Goal: Information Seeking & Learning: Compare options

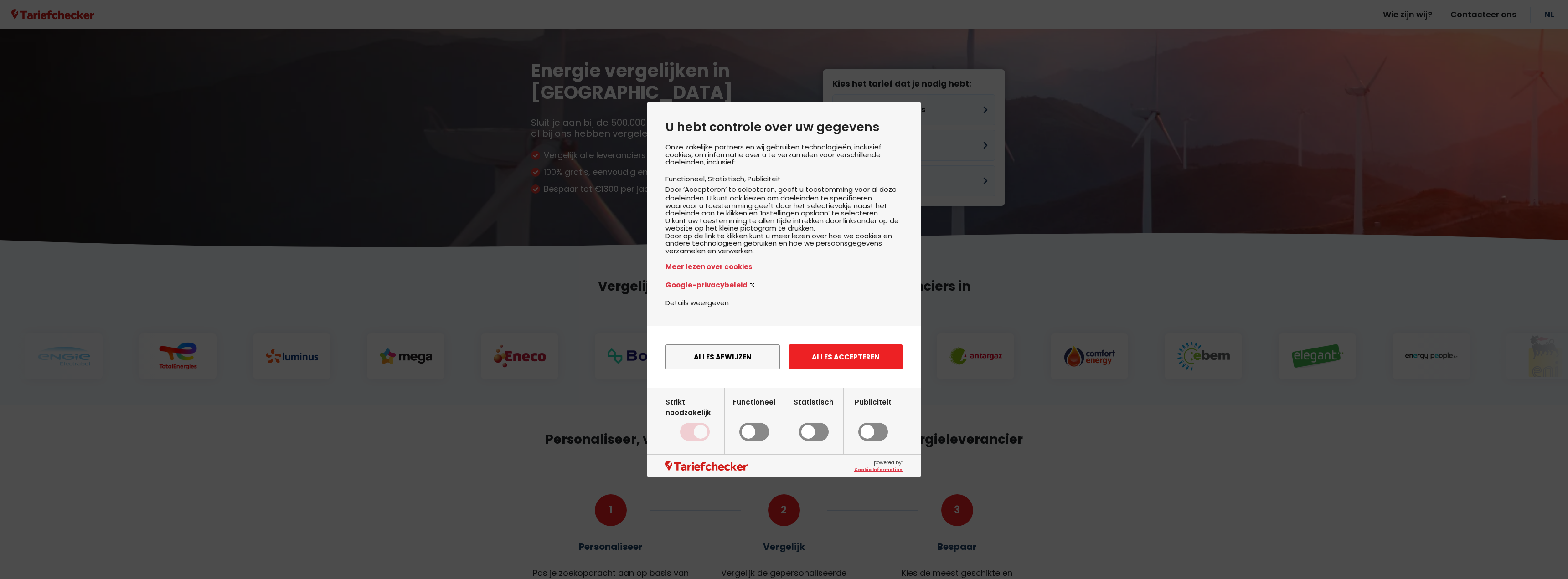
click at [886, 362] on button "Alles accepteren" at bounding box center [845, 356] width 113 height 25
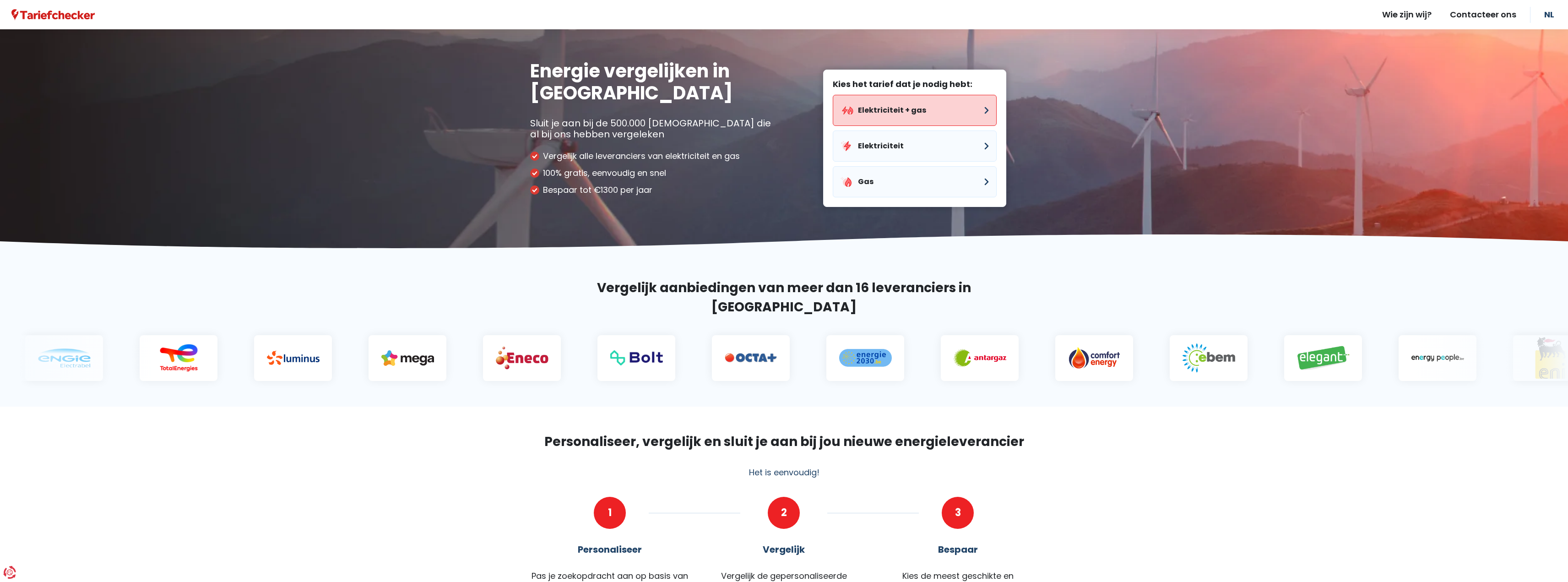
click at [927, 116] on button "Elektriciteit + gas" at bounding box center [915, 110] width 164 height 31
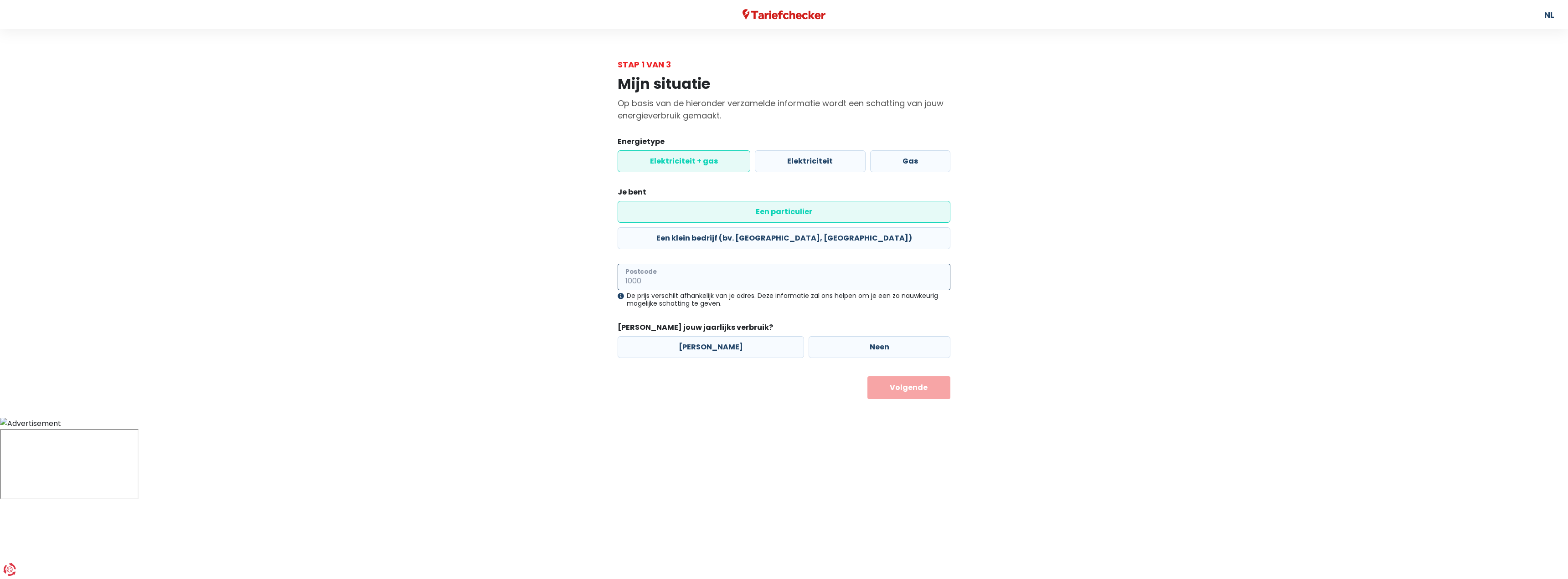
click at [713, 264] on input "Postcode" at bounding box center [784, 277] width 333 height 26
type input "3800"
click at [674, 411] on html "U hebt controle over uw gegevens Onze zakelijke partners en wij gebruiken techn…" at bounding box center [784, 214] width 1568 height 429
click at [701, 336] on label "[PERSON_NAME]" at bounding box center [711, 347] width 186 height 22
click at [701, 336] on input "[PERSON_NAME]" at bounding box center [711, 347] width 186 height 22
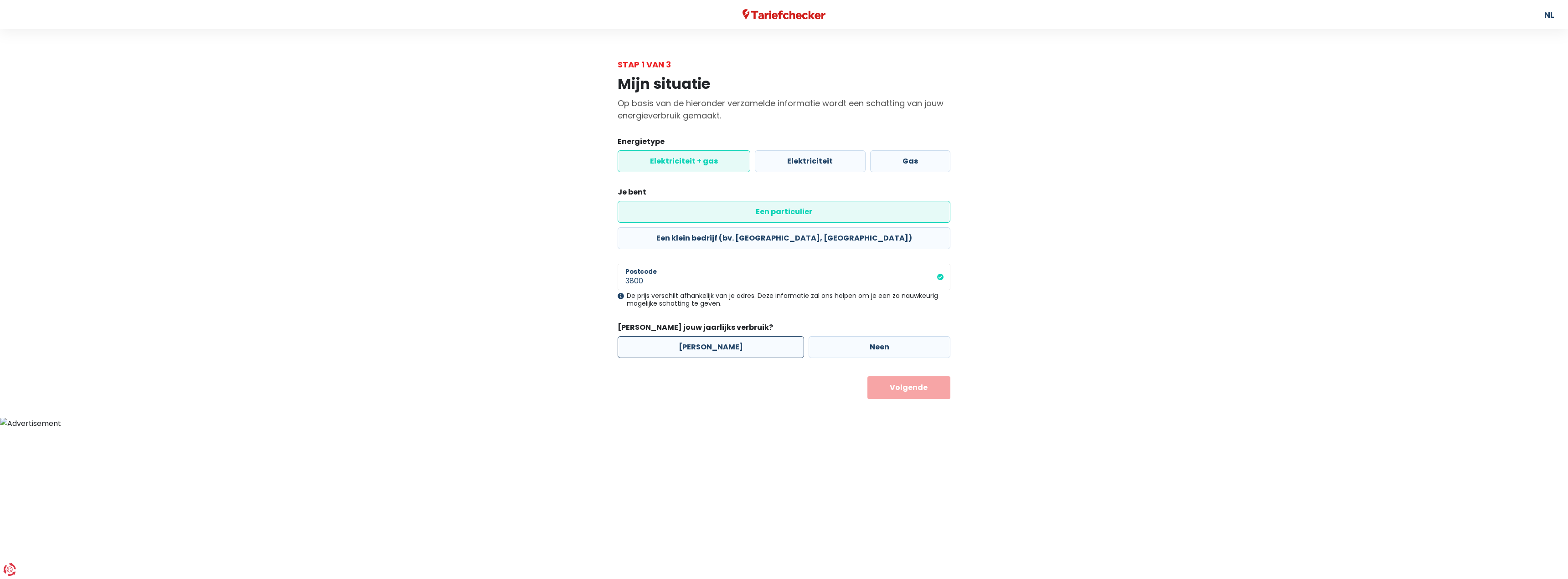
radio input "true"
click at [919, 376] on button "Volgende" at bounding box center [909, 387] width 83 height 23
select select
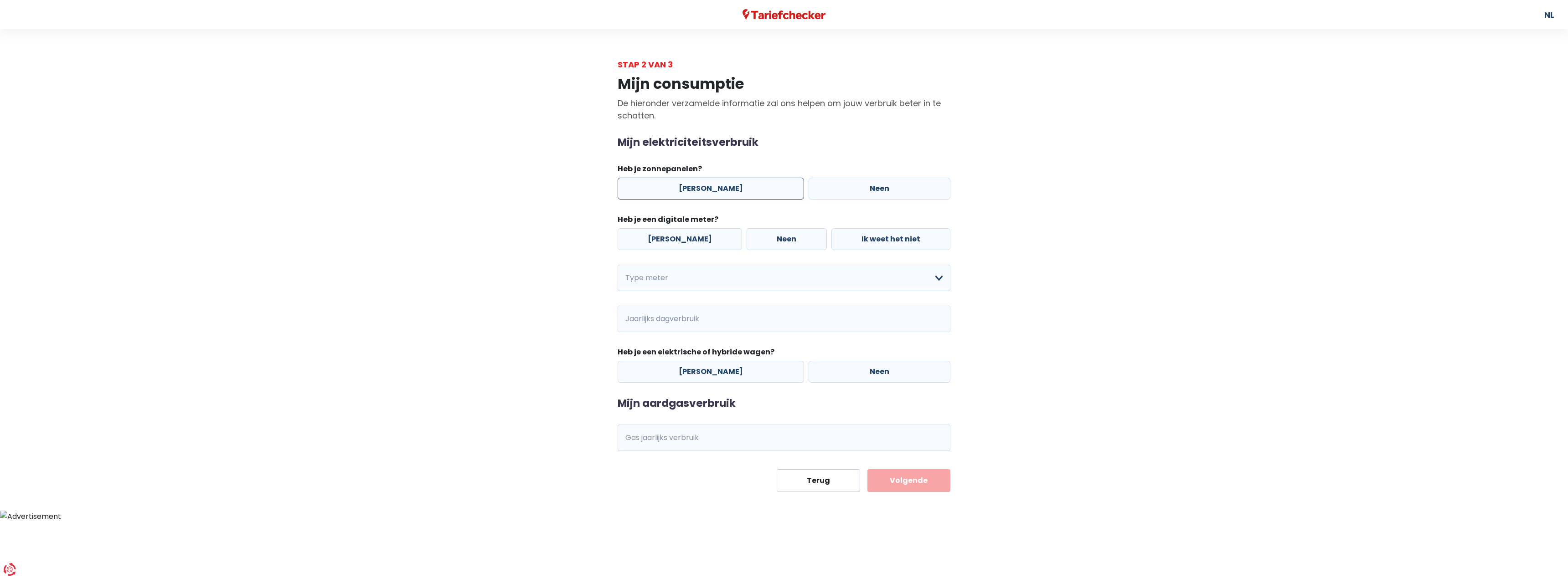
click at [710, 187] on label "[PERSON_NAME]" at bounding box center [711, 189] width 186 height 22
click at [710, 187] on input "[PERSON_NAME]" at bounding box center [711, 189] width 186 height 22
radio input "true"
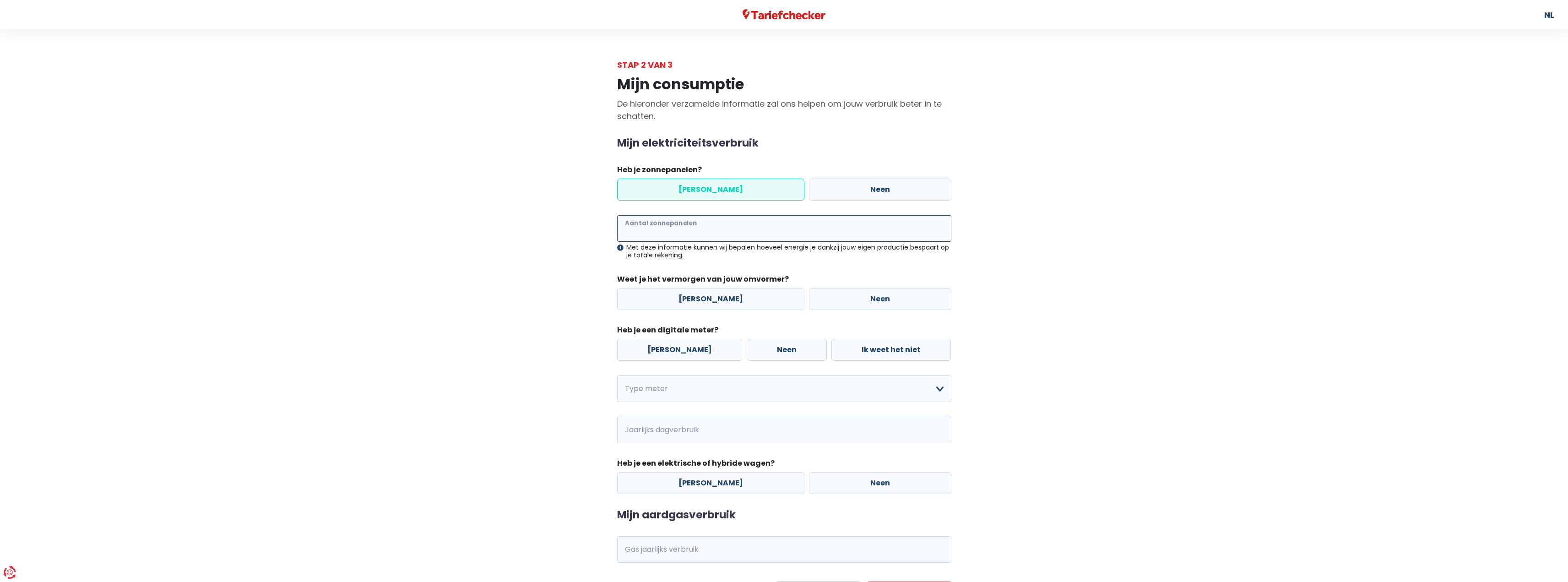
click at [704, 232] on input "Aantal zonnepanelen" at bounding box center [784, 228] width 334 height 26
type input "20"
drag, startPoint x: 763, startPoint y: 302, endPoint x: 756, endPoint y: 303, distance: 7.1
click at [756, 303] on label "[PERSON_NAME]" at bounding box center [710, 299] width 187 height 22
click at [756, 303] on input "[PERSON_NAME]" at bounding box center [710, 299] width 187 height 22
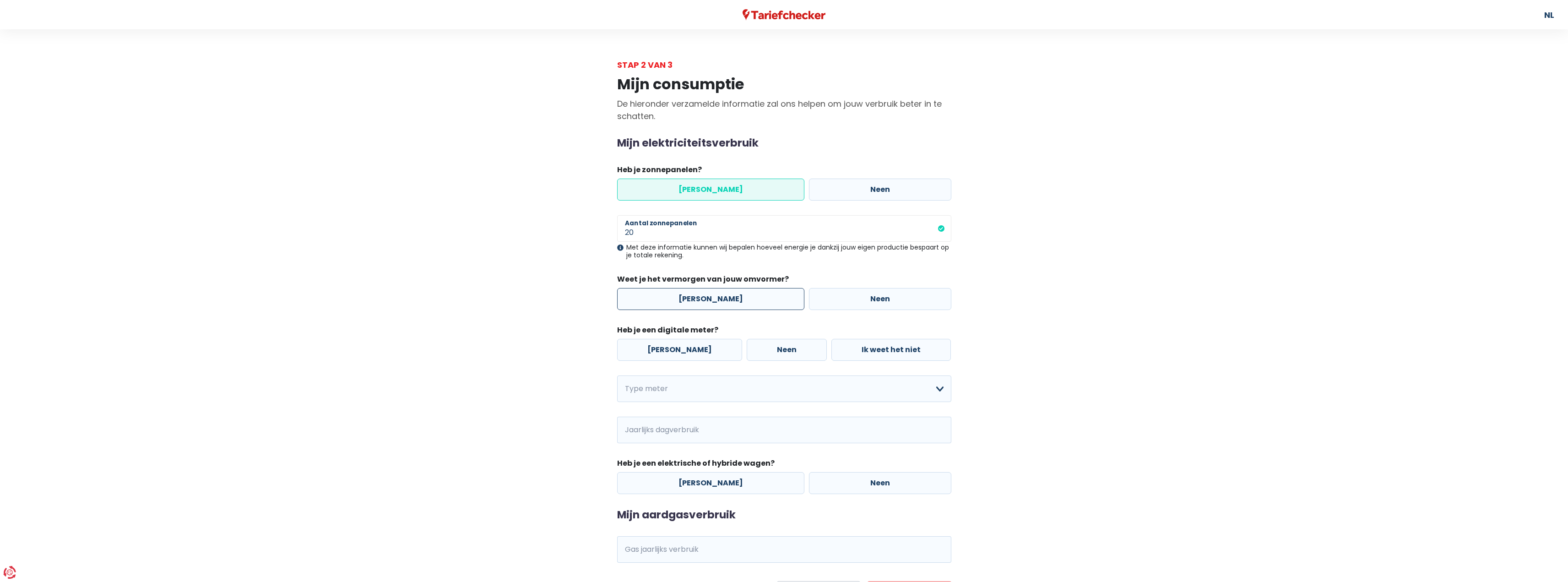
radio input "true"
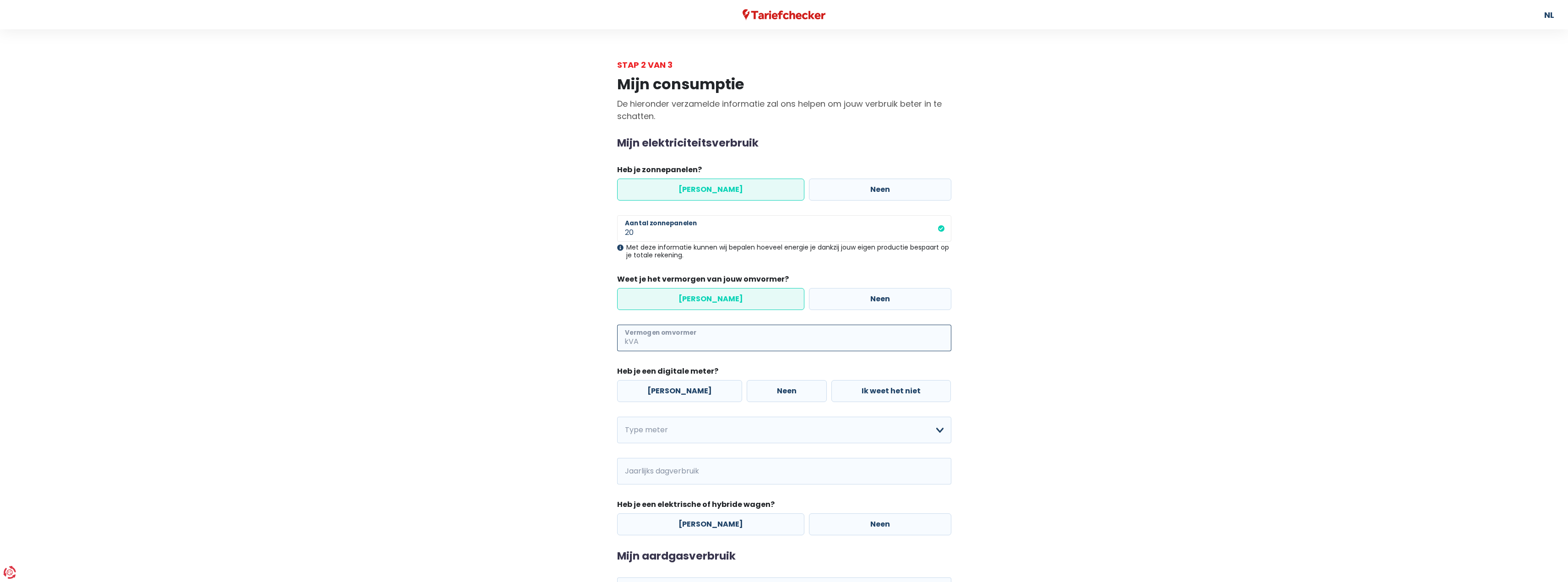
click at [685, 342] on input "Vermogen omvormer" at bounding box center [796, 337] width 311 height 26
type input "12"
click at [663, 396] on label "[PERSON_NAME]" at bounding box center [679, 391] width 125 height 22
click at [663, 396] on input "[PERSON_NAME]" at bounding box center [679, 391] width 125 height 22
radio input "true"
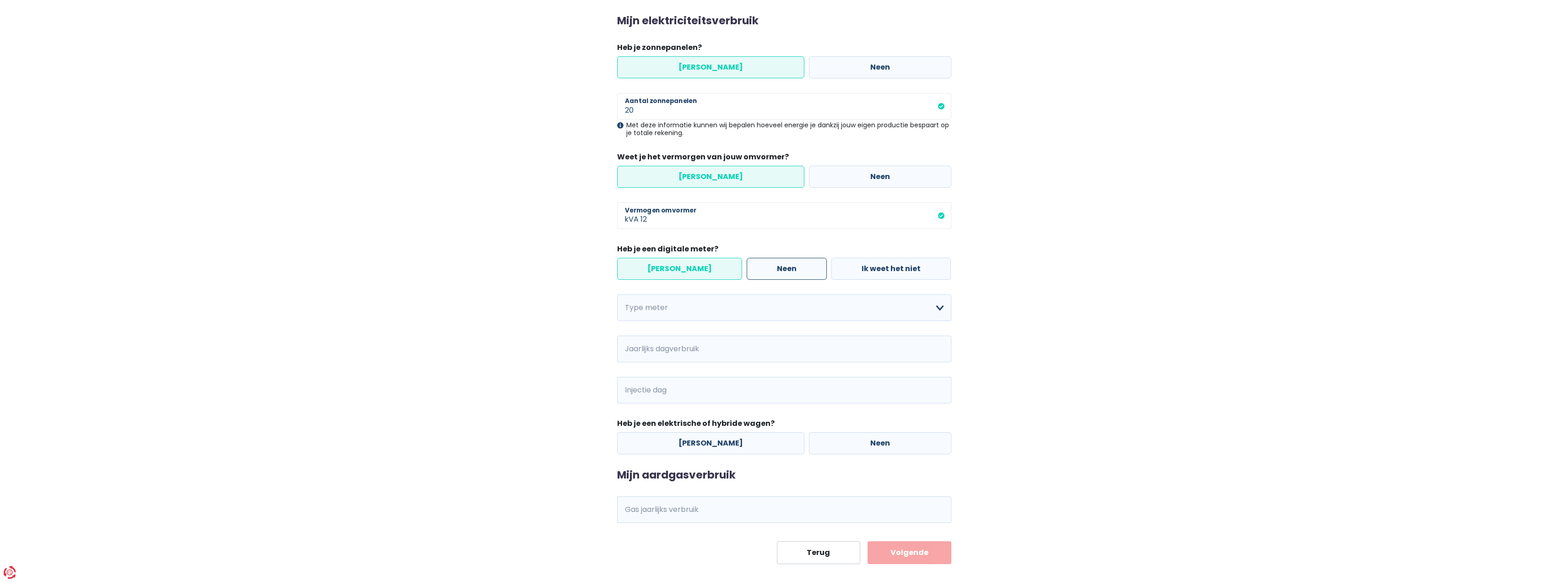
scroll to position [134, 0]
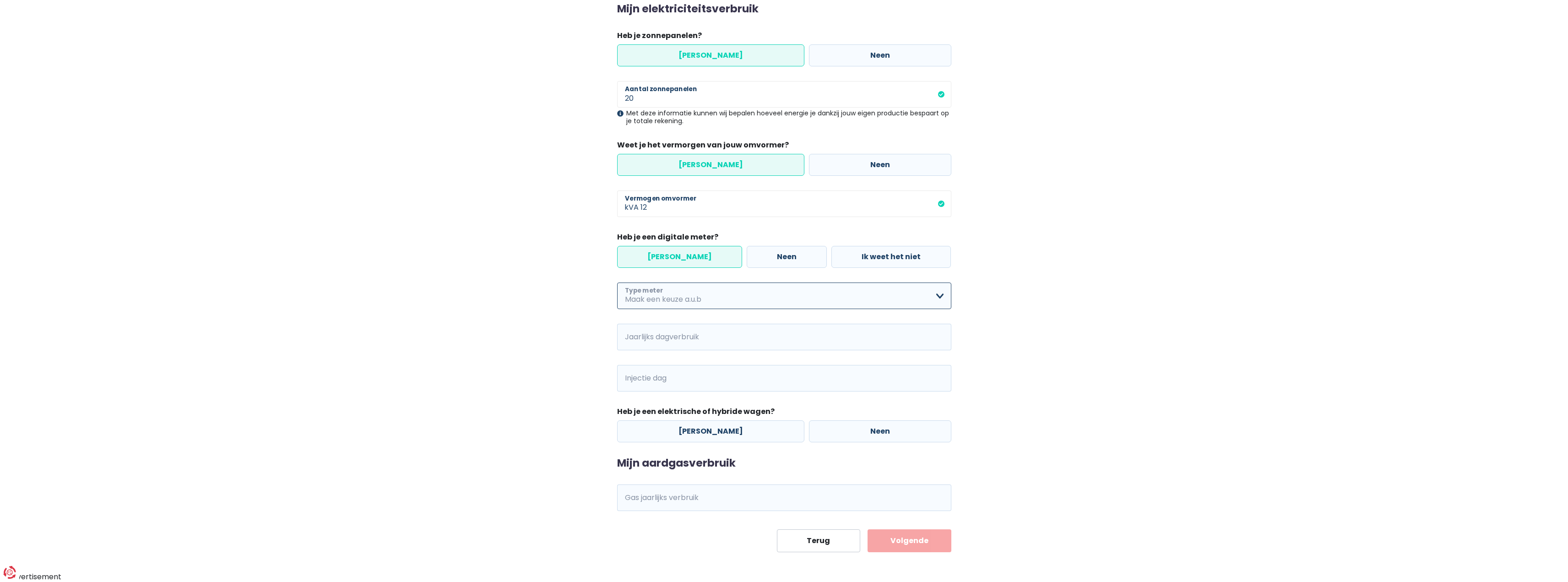
click at [693, 293] on select "Enkelvoudig Tweevoudig Enkelvoudig + uitsluitend nachttarief Tweevoudig + uitsl…" at bounding box center [784, 295] width 334 height 26
click at [694, 300] on select "Enkelvoudig Tweevoudig Enkelvoudig + uitsluitend nachttarief Tweevoudig + uitsl…" at bounding box center [784, 295] width 334 height 26
select select "day_night_bi_hourly"
click at [617, 282] on select "Enkelvoudig Tweevoudig Enkelvoudig + uitsluitend nachttarief Tweevoudig + uitsl…" at bounding box center [784, 295] width 334 height 26
click at [721, 336] on input "Jaarlijks dagverbruik" at bounding box center [710, 336] width 135 height 26
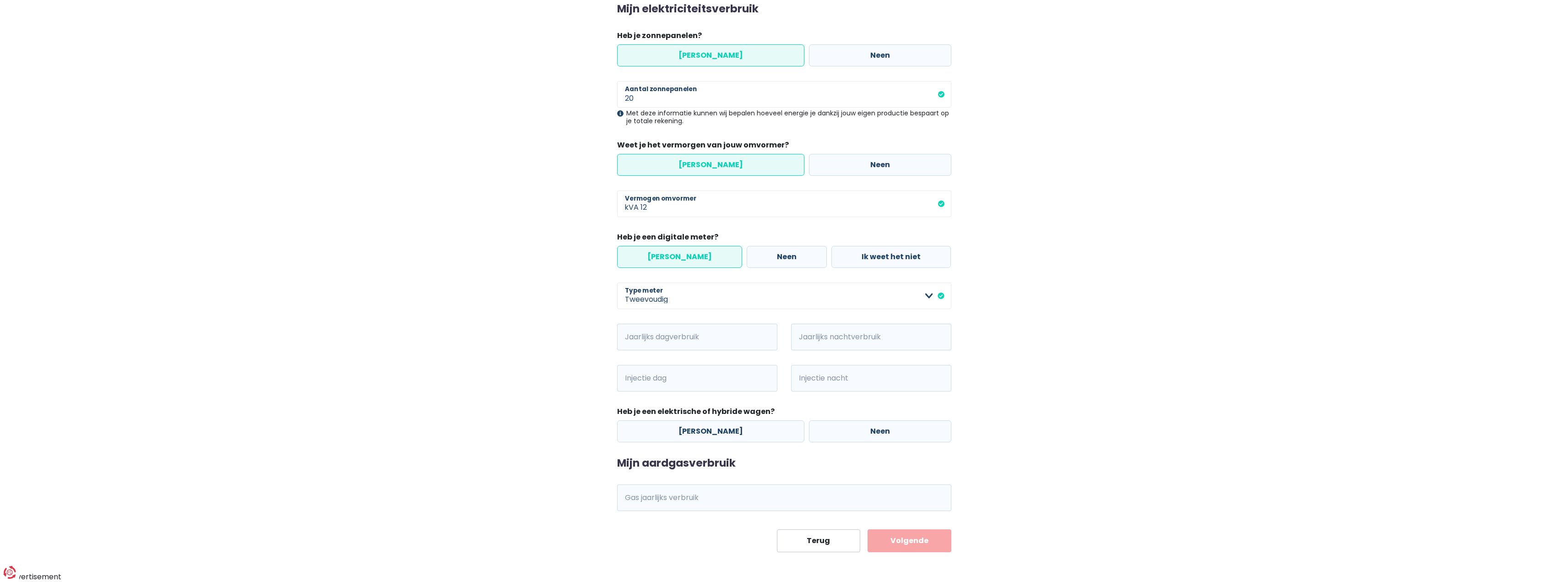
drag, startPoint x: 1053, startPoint y: 408, endPoint x: 1058, endPoint y: 414, distance: 7.8
click at [1053, 408] on main "Stap 2 van 3 Mijn consumptie De hieronder verzamelde informatie zal ons helpen …" at bounding box center [784, 238] width 1568 height 628
click at [695, 337] on input "Jaarlijks dagverbruik" at bounding box center [710, 336] width 135 height 26
click at [672, 338] on input "Jaarlijks dagverbruik" at bounding box center [710, 336] width 135 height 26
paste input "3109"
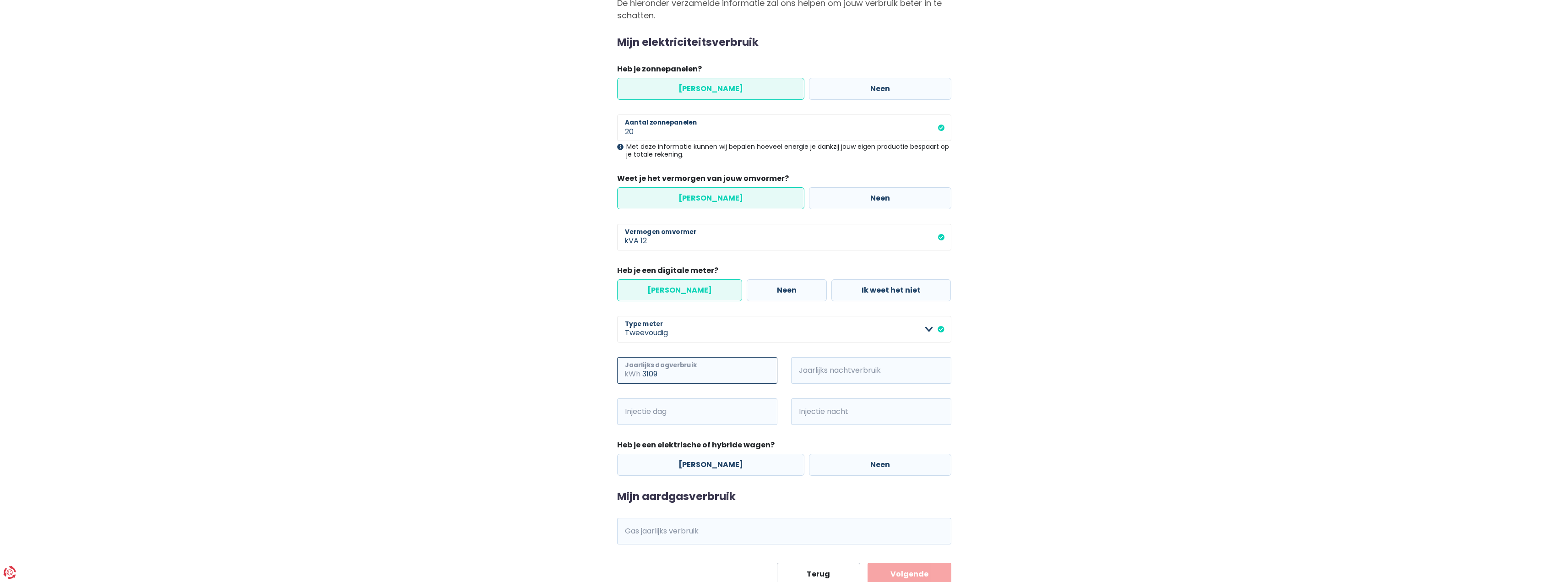
scroll to position [0, 0]
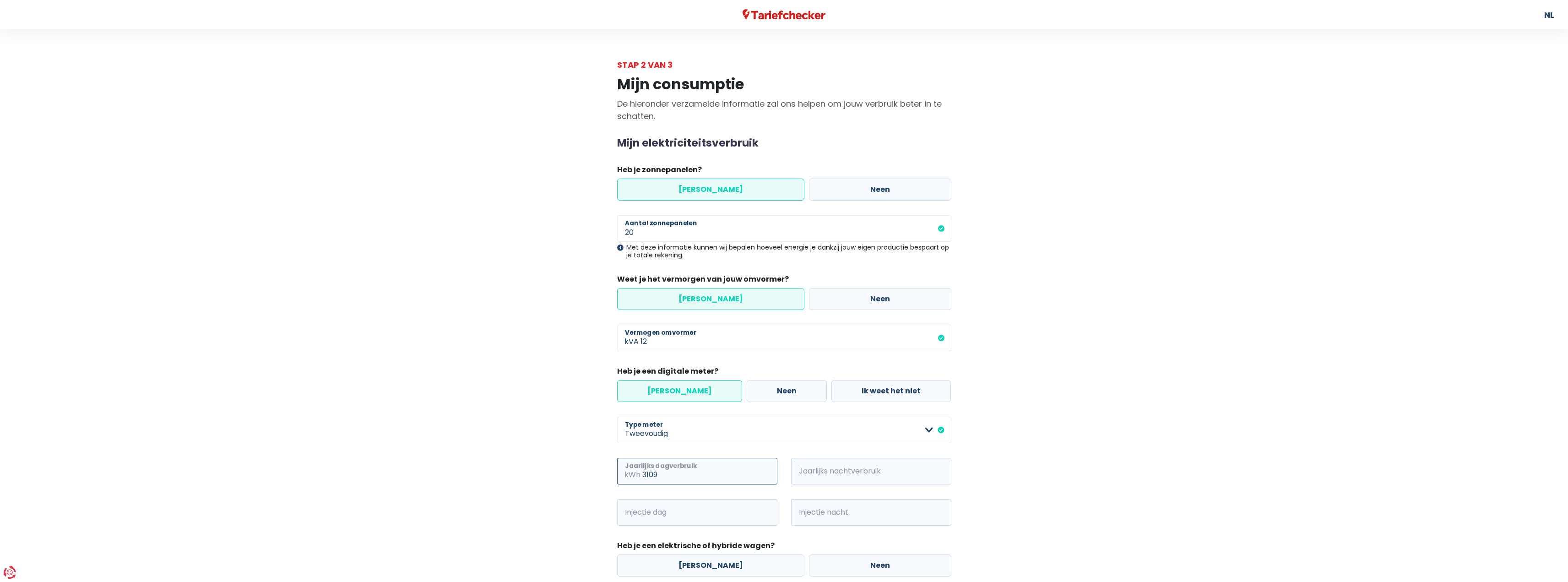
type input "3109"
click at [683, 394] on label "[PERSON_NAME]" at bounding box center [679, 391] width 125 height 22
click at [683, 394] on input "[PERSON_NAME]" at bounding box center [679, 391] width 125 height 22
click at [683, 433] on select "Enkelvoudig Tweevoudig Enkelvoudig + uitsluitend nachttarief Tweevoudig + uitsl…" at bounding box center [784, 429] width 334 height 26
select select "day_single_rate"
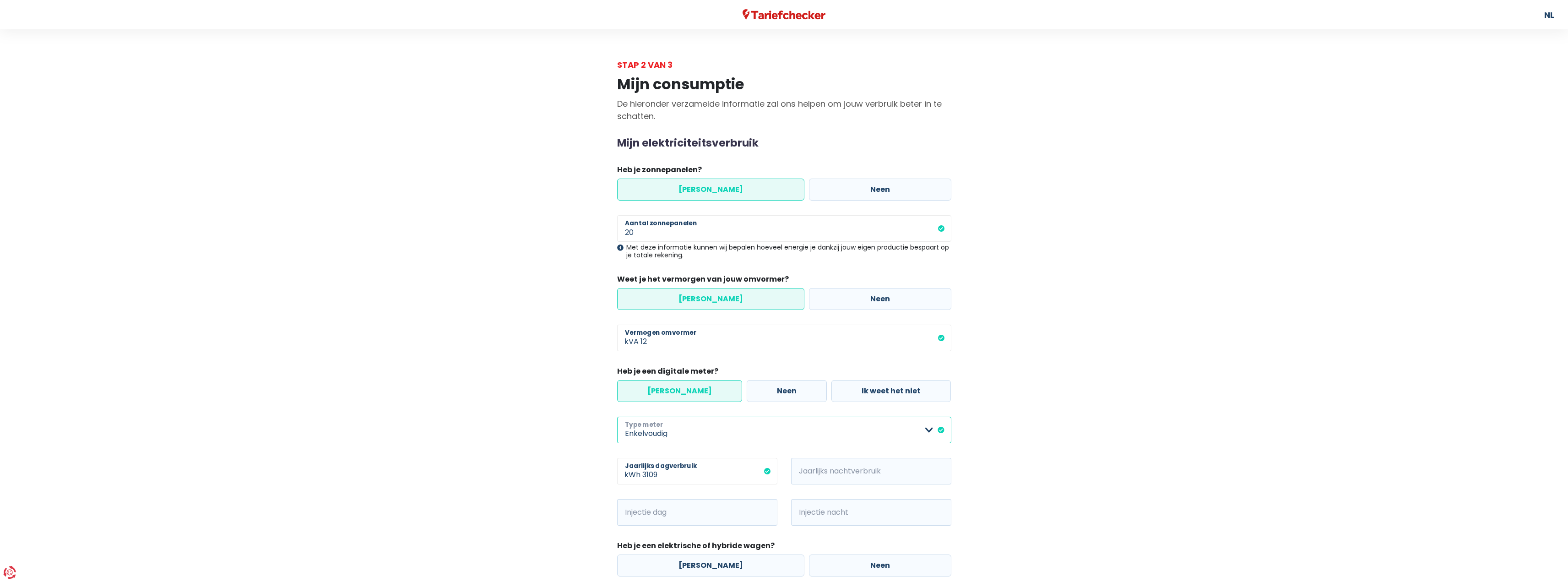
click at [617, 416] on select "Enkelvoudig Tweevoudig Enkelvoudig + uitsluitend nachttarief Tweevoudig + uitsl…" at bounding box center [784, 429] width 334 height 26
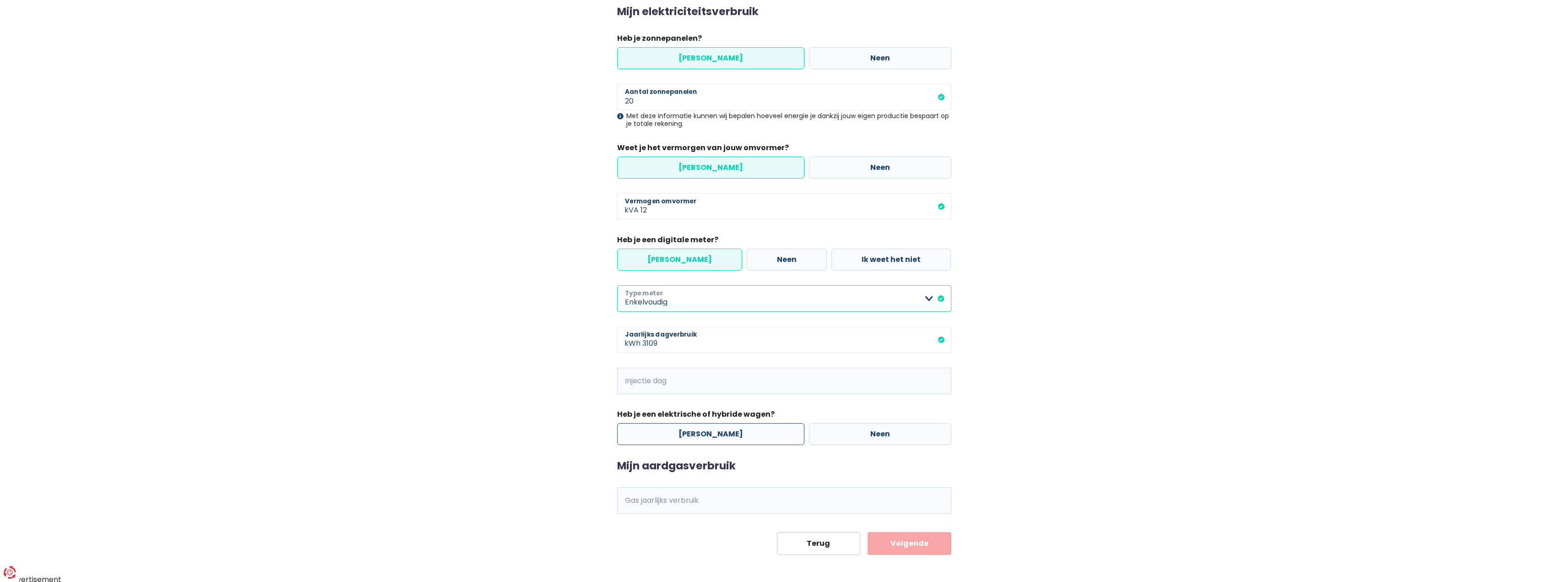
scroll to position [134, 0]
click at [724, 382] on input "Injectie dag" at bounding box center [797, 378] width 309 height 26
click at [532, 426] on div "Mijn consumptie De hieronder verzamelde informatie zal ons helpen om jouw verbr…" at bounding box center [784, 245] width 522 height 615
click at [737, 437] on label "[PERSON_NAME]" at bounding box center [710, 431] width 187 height 22
click at [737, 437] on input "[PERSON_NAME]" at bounding box center [710, 431] width 187 height 22
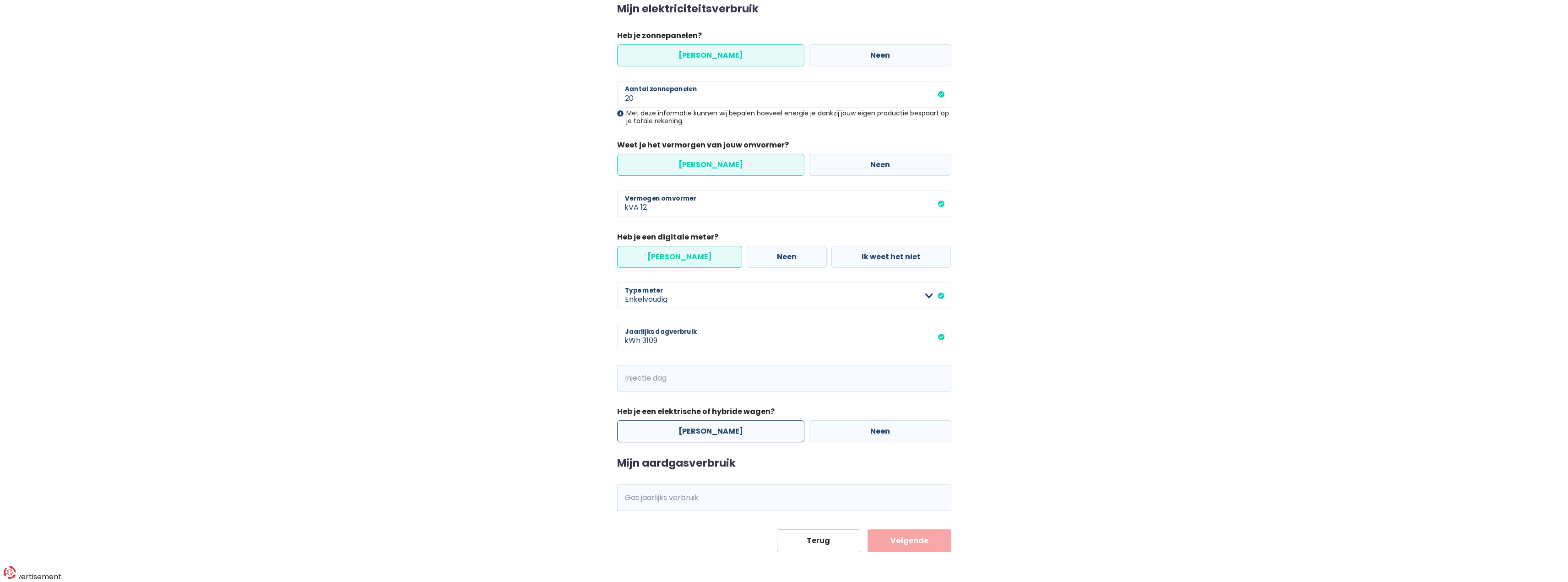
radio input "true"
click at [736, 500] on input "Gas jaarlijks verbruik" at bounding box center [797, 497] width 309 height 26
click at [668, 498] on input "Gas jaarlijks verbruik" at bounding box center [797, 497] width 309 height 26
paste input ".12852"
click at [642, 505] on input ".12852" at bounding box center [797, 497] width 309 height 26
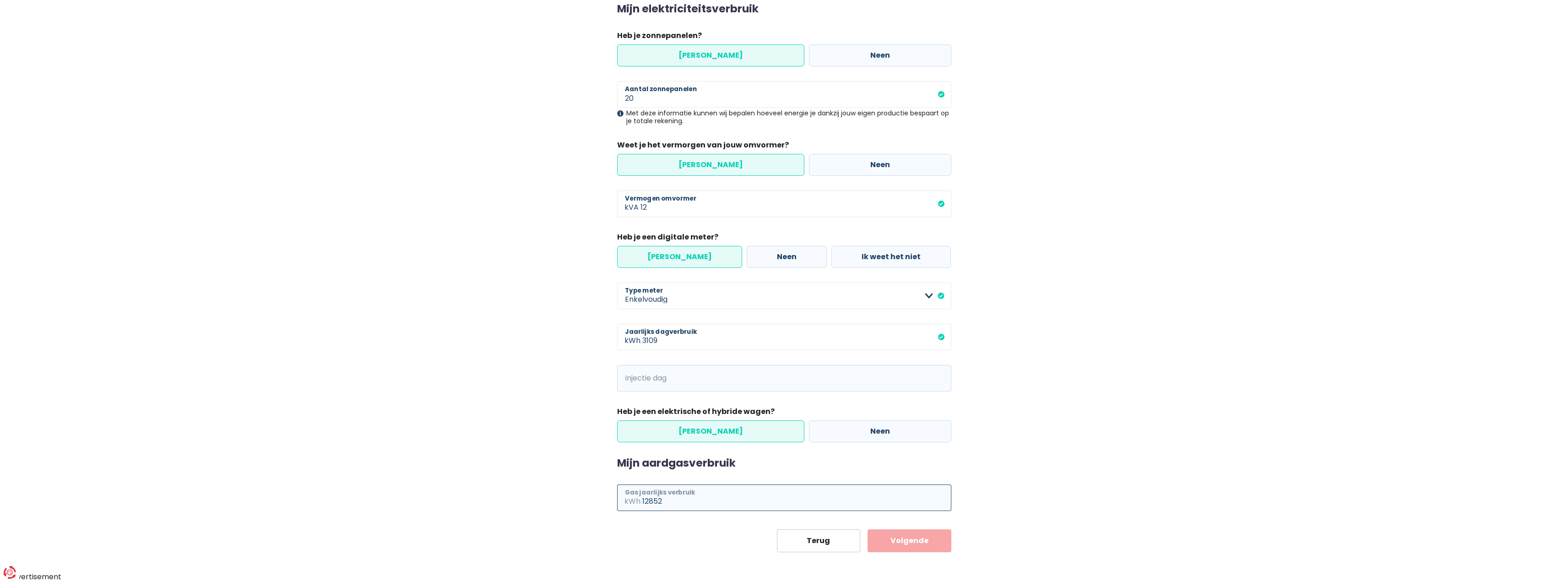
type input "12852"
click at [927, 541] on button "Volgende" at bounding box center [909, 540] width 84 height 23
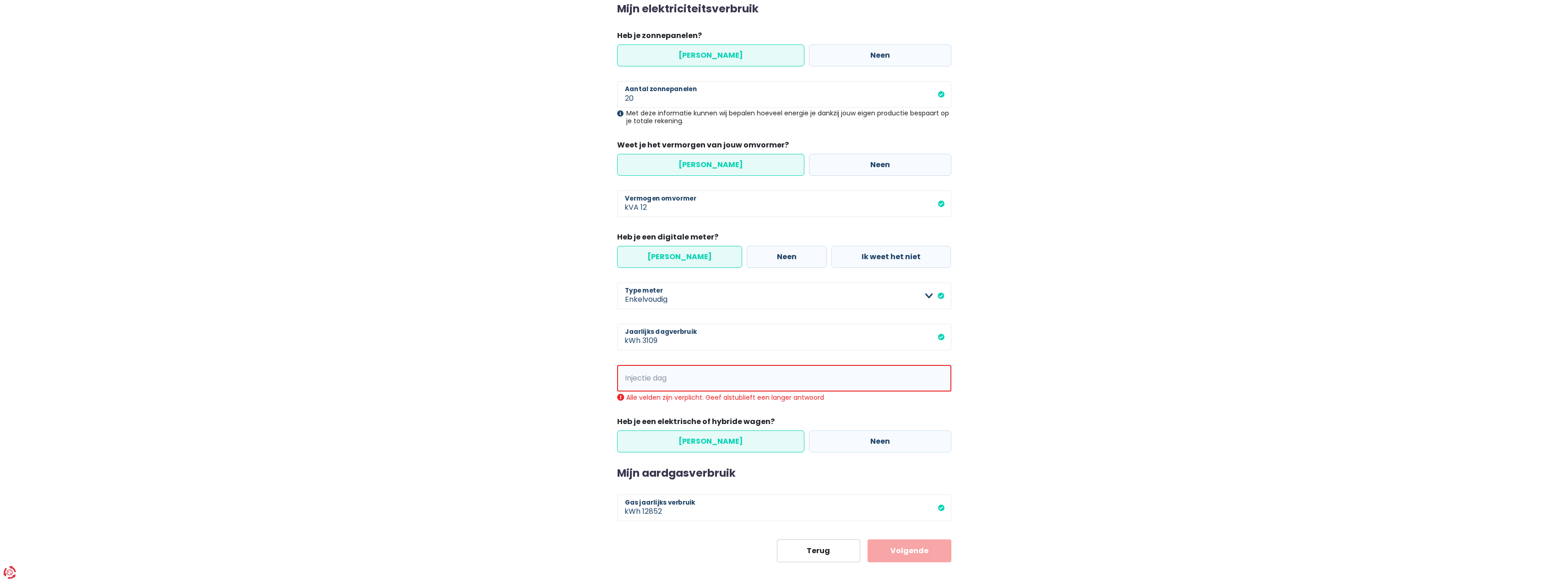
scroll to position [144, 0]
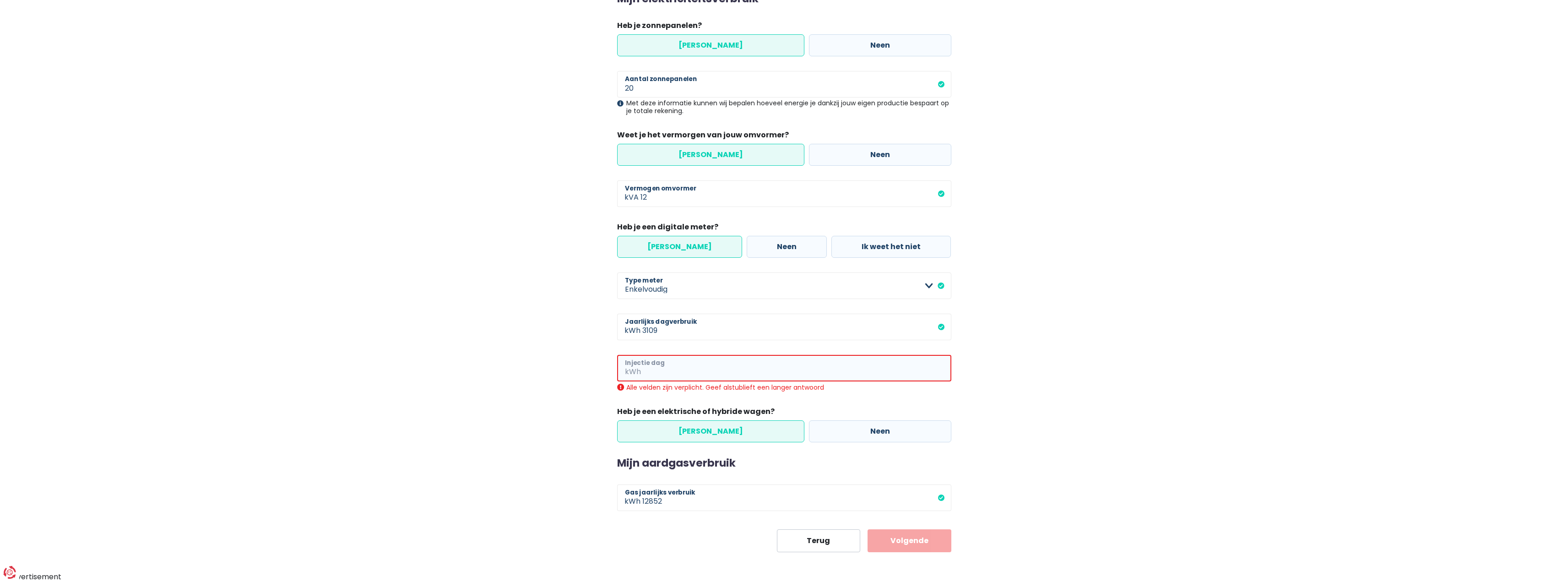
click at [771, 362] on input "Injectie dag" at bounding box center [797, 367] width 309 height 26
click at [639, 378] on span "kWh" at bounding box center [630, 367] width 26 height 26
click at [633, 376] on span "kWh" at bounding box center [630, 367] width 26 height 26
click at [617, 368] on span "kWh" at bounding box center [630, 367] width 26 height 26
click at [628, 372] on span "kWh" at bounding box center [630, 367] width 26 height 26
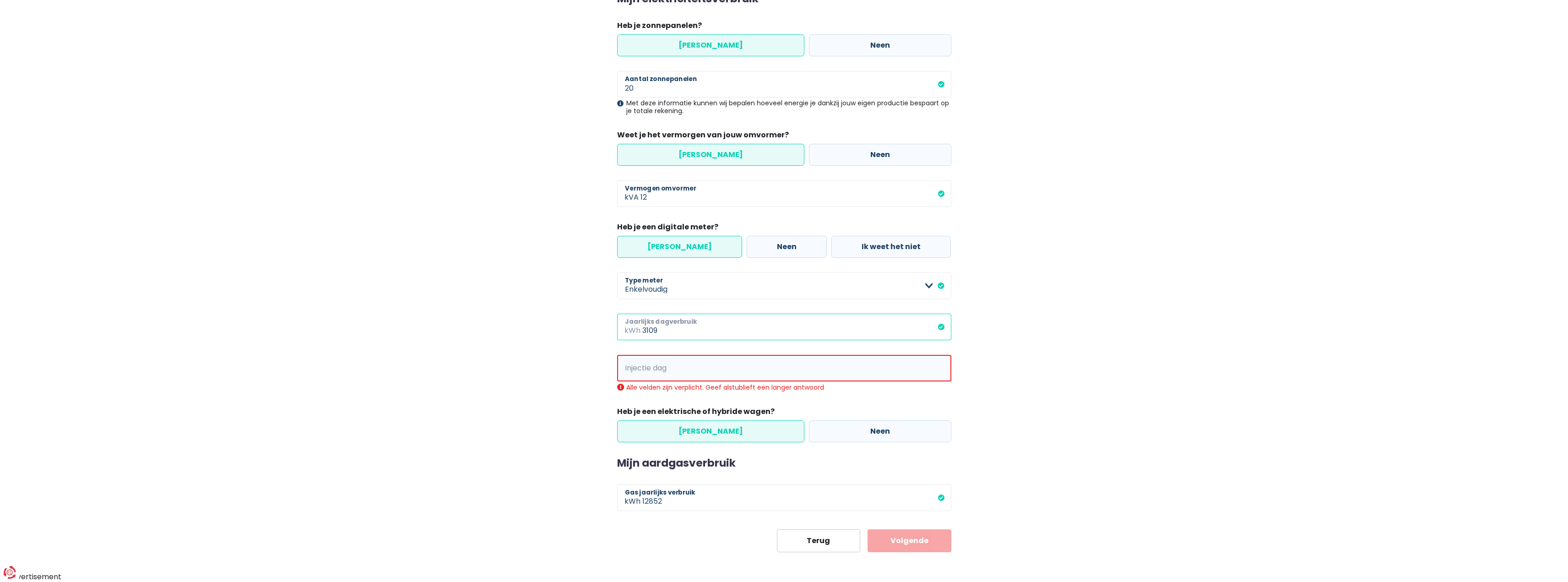
click at [701, 329] on input "3109" at bounding box center [797, 326] width 309 height 26
click at [633, 367] on span "kWh" at bounding box center [630, 367] width 26 height 26
click at [704, 366] on input "Injectie dag" at bounding box center [797, 367] width 309 height 26
click at [742, 327] on input "3109" at bounding box center [797, 326] width 309 height 26
click at [622, 375] on span "kWh" at bounding box center [630, 367] width 26 height 26
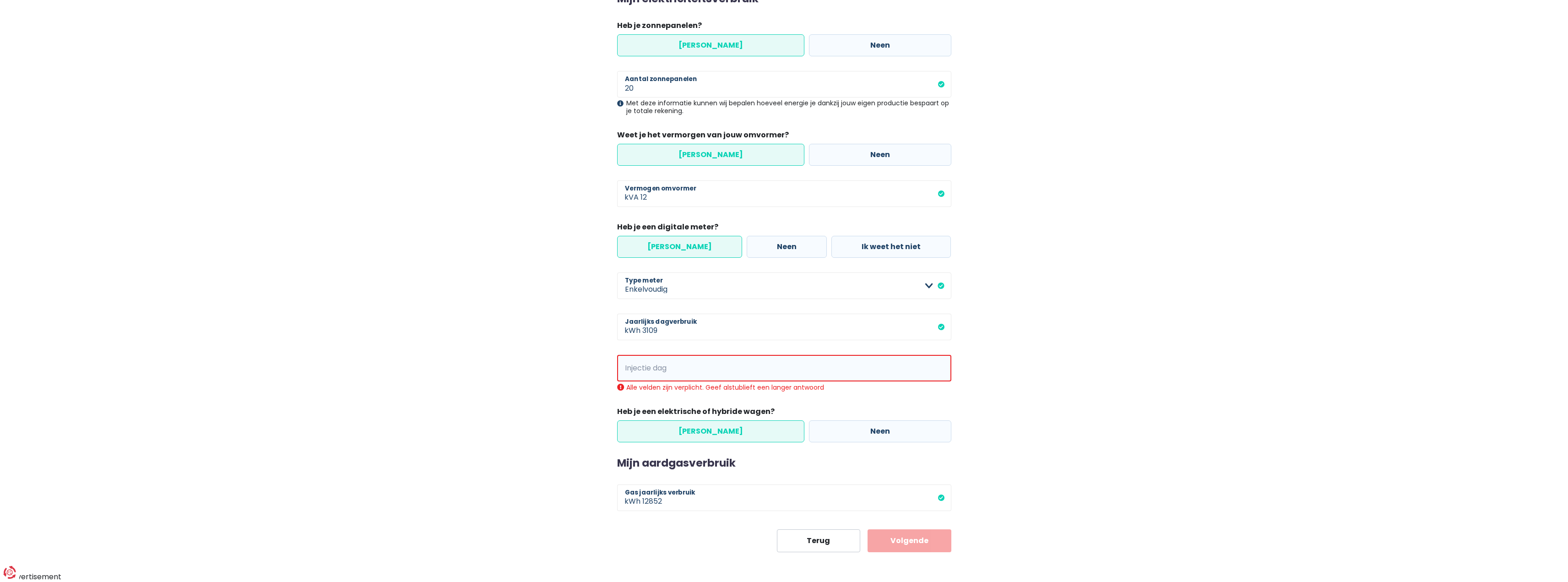
click at [631, 375] on span "kWh" at bounding box center [630, 367] width 26 height 26
click at [749, 372] on input "Injectie dag" at bounding box center [797, 367] width 309 height 26
click at [562, 477] on div "Mijn consumptie De hieronder verzamelde informatie zal ons helpen om jouw verbr…" at bounding box center [784, 239] width 522 height 625
click at [674, 377] on input "11" at bounding box center [797, 367] width 309 height 26
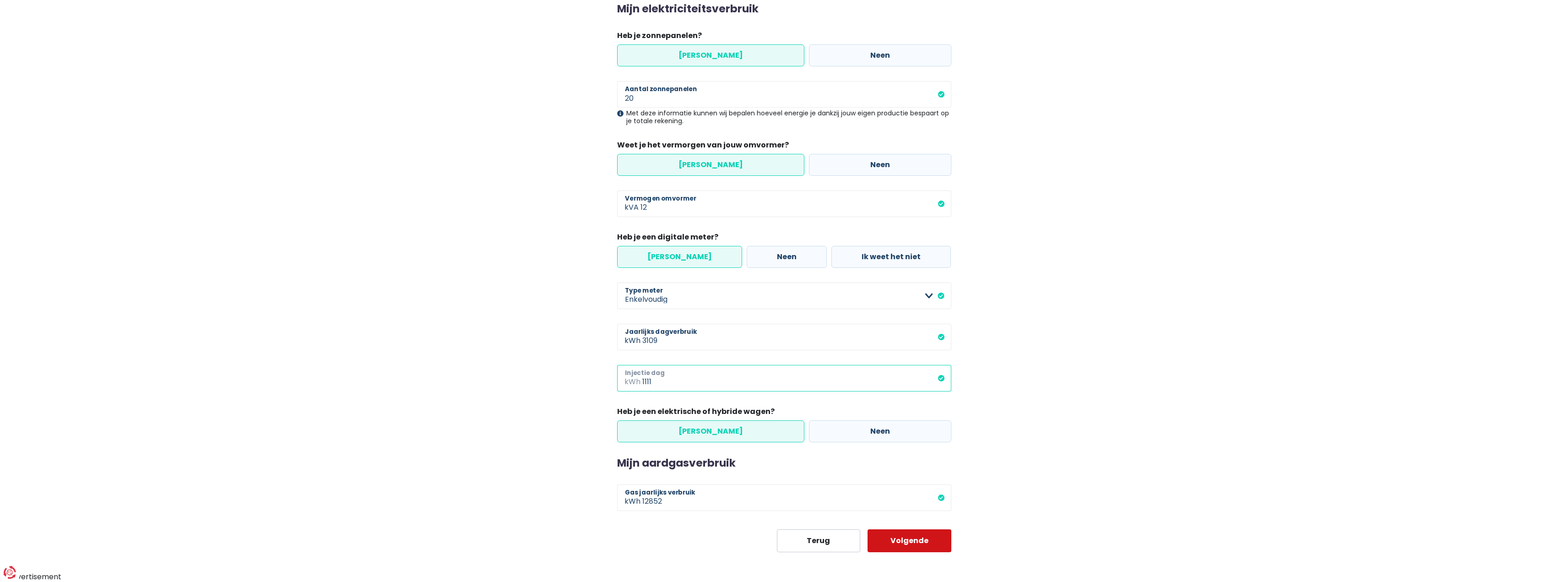
type input "1111"
click at [905, 539] on button "Volgende" at bounding box center [909, 540] width 84 height 23
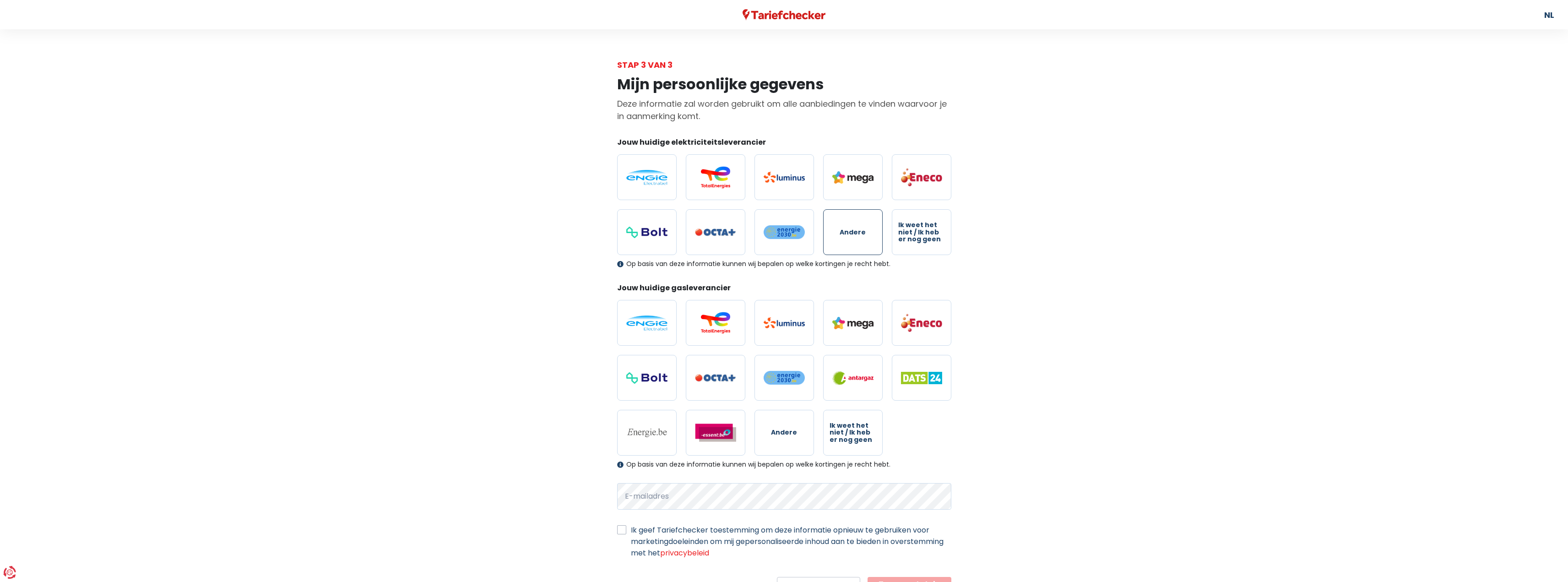
click at [859, 230] on span "Andere" at bounding box center [852, 232] width 26 height 7
click at [859, 230] on input "Andere" at bounding box center [852, 232] width 59 height 46
radio input "true"
click at [787, 435] on span "Andere" at bounding box center [784, 432] width 26 height 7
click at [787, 435] on input "Andere" at bounding box center [784, 432] width 59 height 46
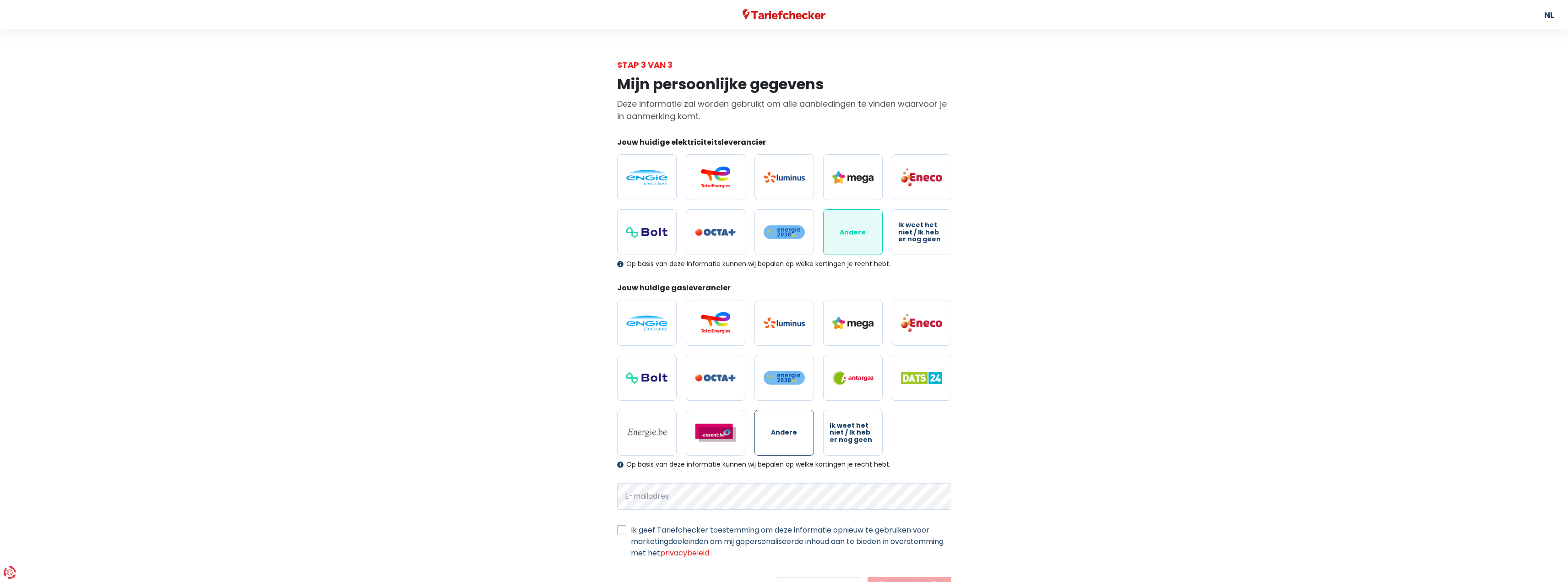
radio input "true"
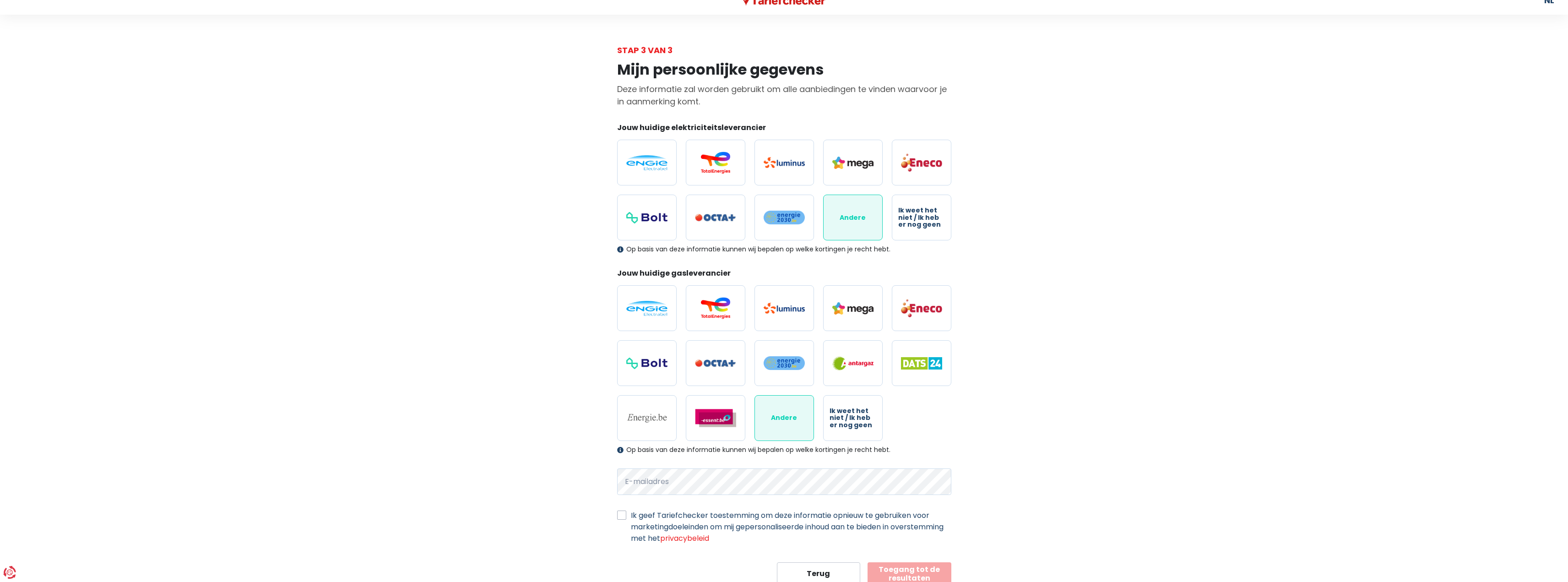
scroll to position [48, 0]
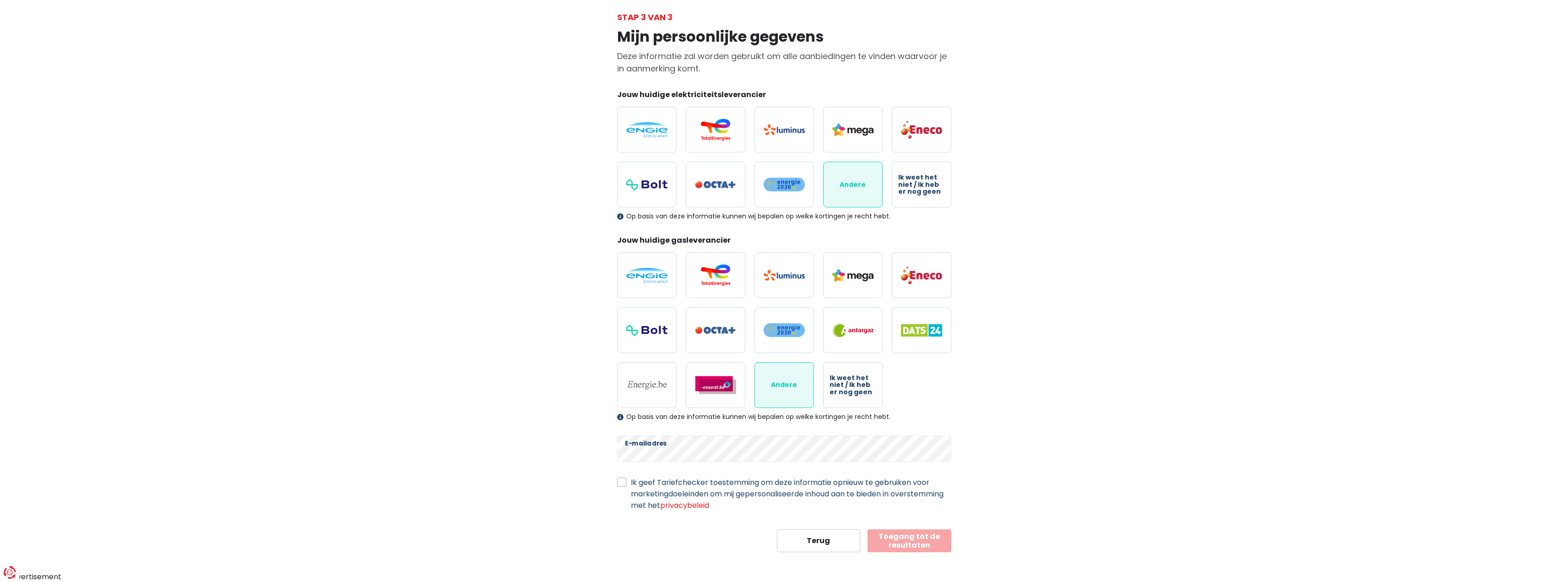
click at [631, 484] on label "Ik geef Tariefchecker toestemming om deze informatie opnieuw te gebruiken voor …" at bounding box center [791, 494] width 320 height 34
click at [619, 484] on input "Ik geef Tariefchecker toestemming om deze informatie opnieuw te gebruiken voor …" at bounding box center [621, 481] width 9 height 9
checkbox input "true"
click at [916, 540] on button "Toegang tot de resultaten" at bounding box center [909, 540] width 84 height 23
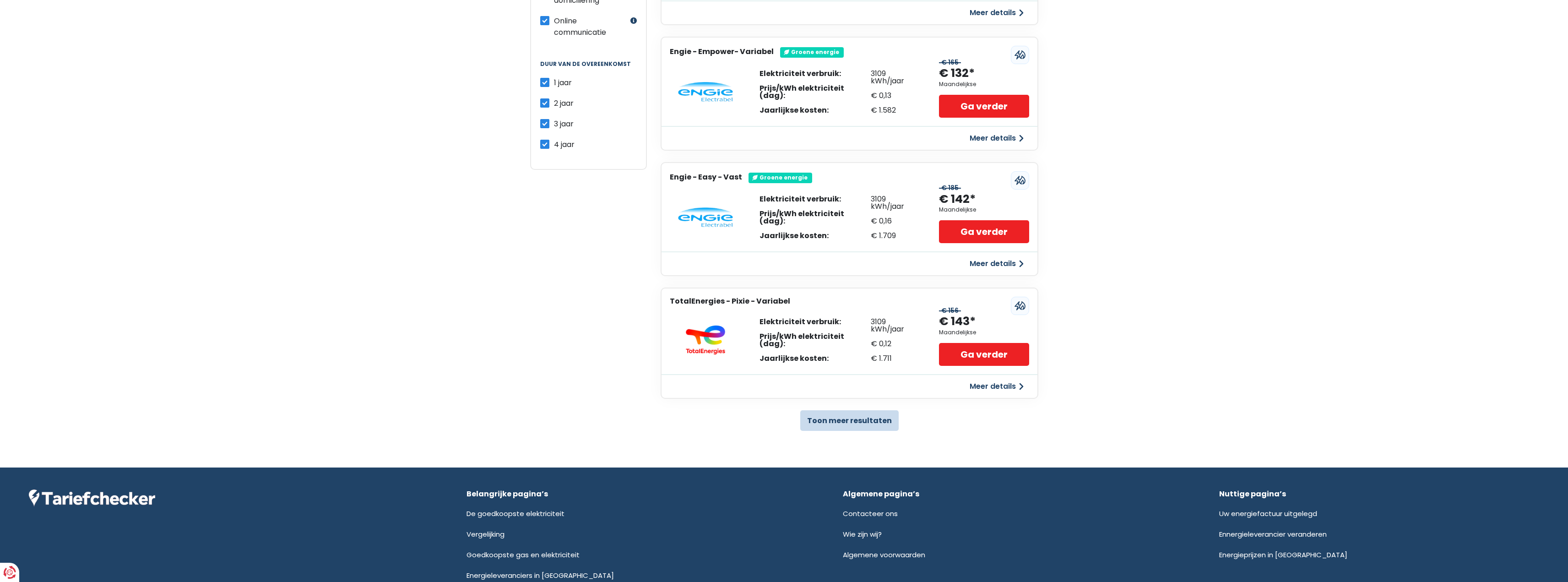
click at [844, 423] on button "Toon meer resultaten" at bounding box center [849, 421] width 98 height 21
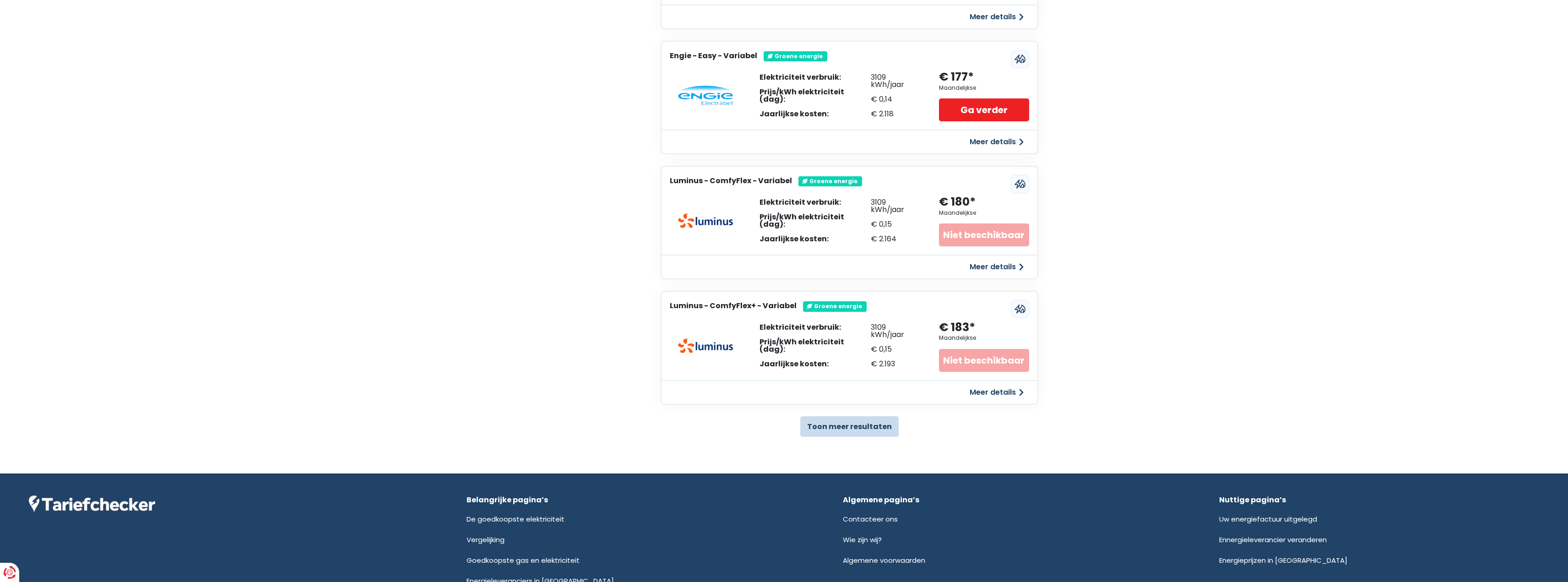
scroll to position [1648, 0]
click at [833, 422] on button "Toon meer resultaten" at bounding box center [849, 425] width 98 height 21
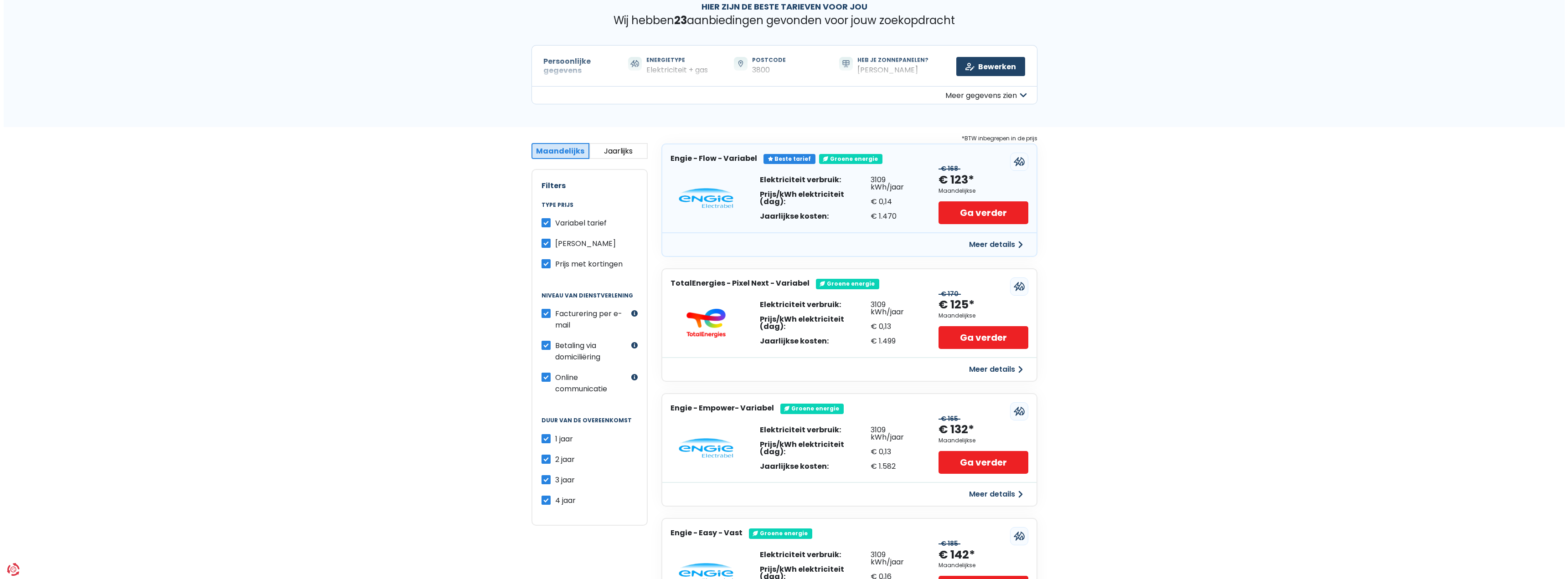
scroll to position [0, 0]
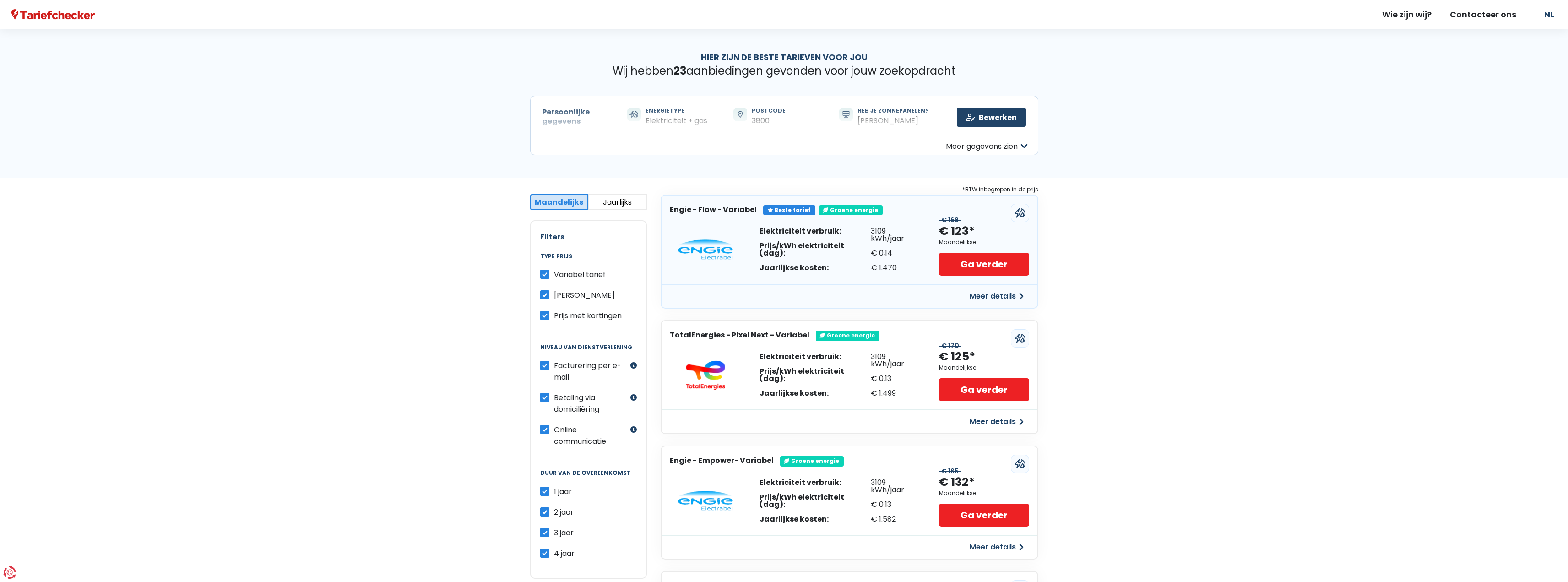
drag, startPoint x: 850, startPoint y: 236, endPoint x: 896, endPoint y: 264, distance: 53.9
click at [890, 260] on div "Elektriciteit verbruik: Prijs/kWh elektriciteit (dag): Jaarlijkse kosten: 3109 …" at bounding box center [840, 249] width 161 height 44
click at [897, 269] on div "Elektriciteit verbruik: Prijs/kWh elektriciteit (dag): Jaarlijkse kosten: 3109 …" at bounding box center [849, 249] width 376 height 68
click at [977, 295] on button "Meer details" at bounding box center [996, 296] width 65 height 17
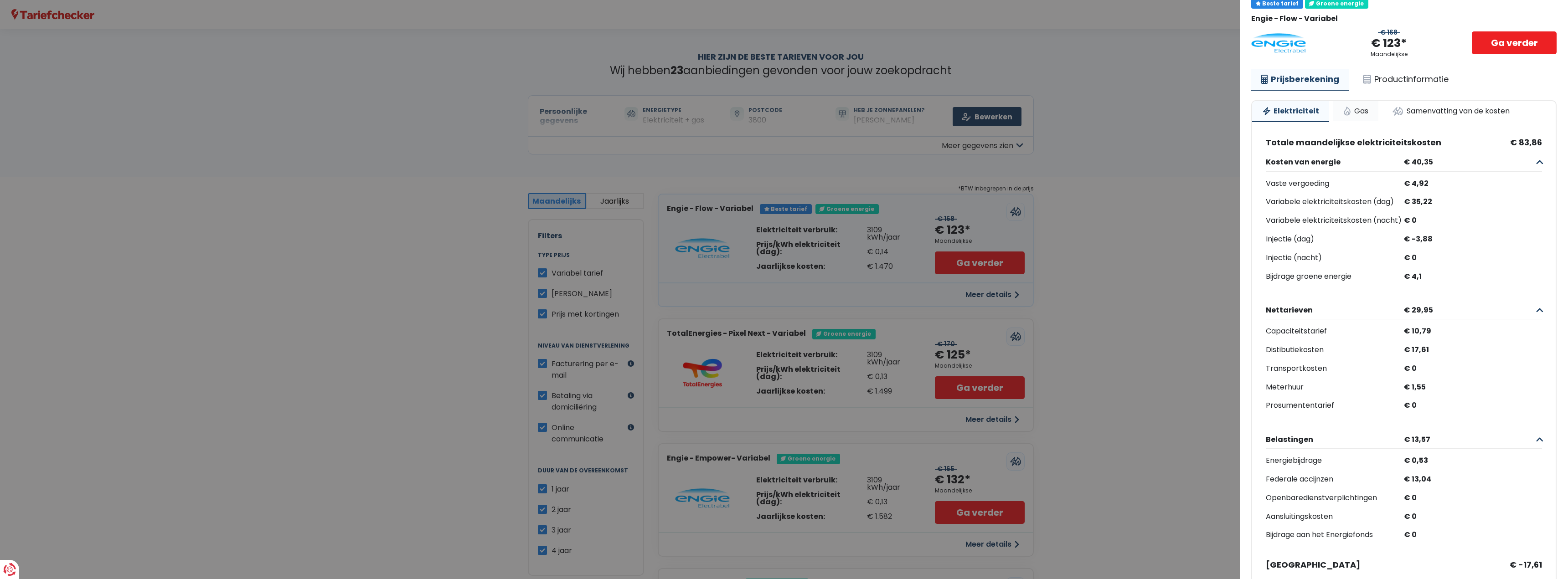
scroll to position [44, 0]
click at [1360, 105] on link "Gas" at bounding box center [1356, 110] width 46 height 20
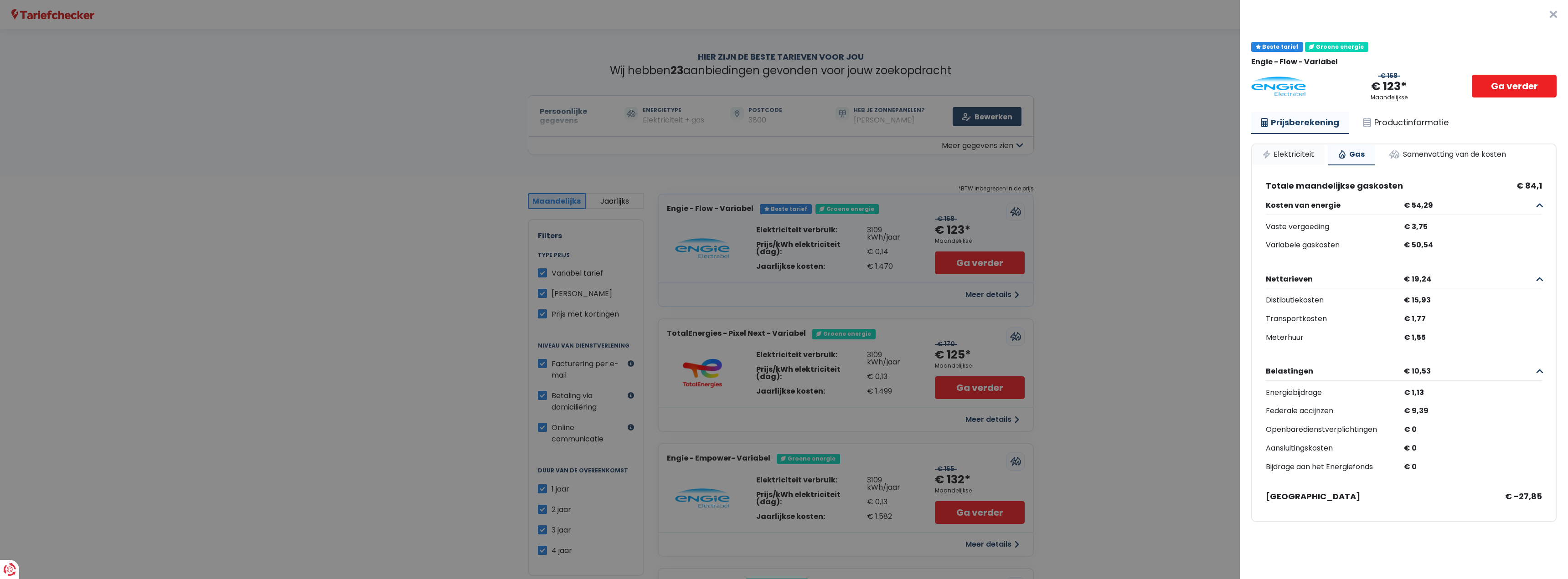
click at [1292, 150] on link "Elektriciteit" at bounding box center [1288, 154] width 72 height 20
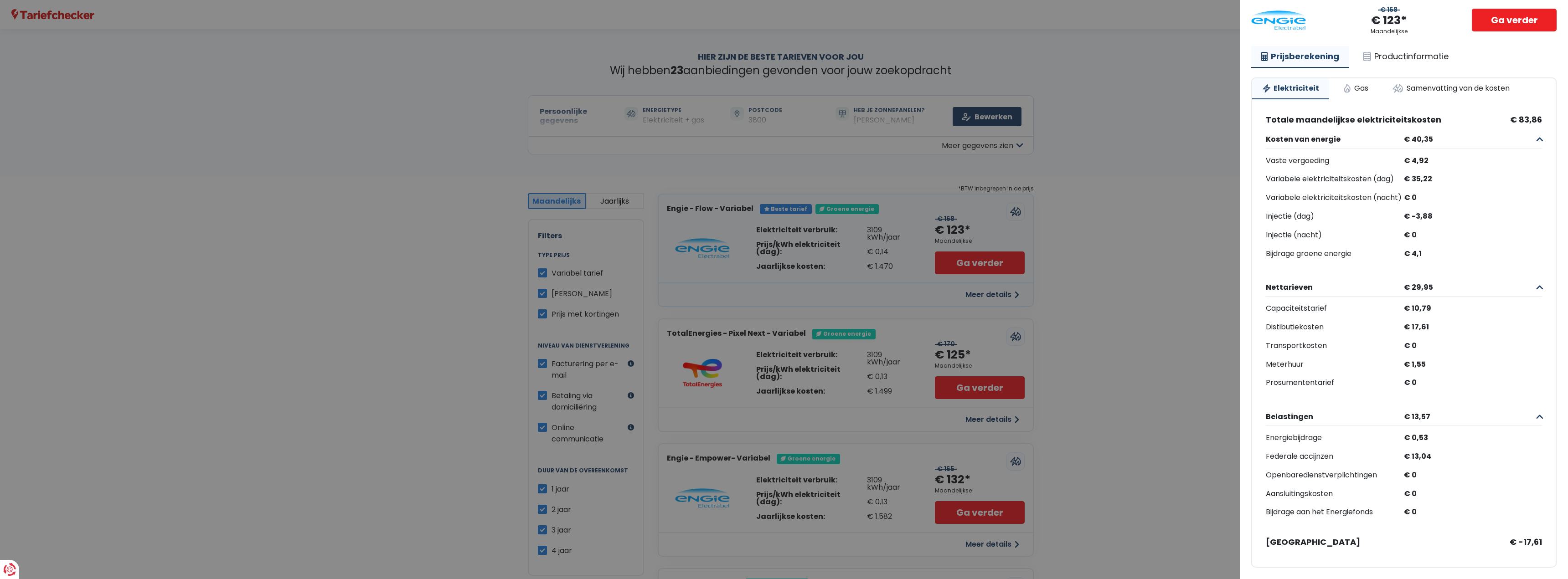
scroll to position [86, 0]
click at [1362, 78] on link "Gas" at bounding box center [1356, 88] width 46 height 20
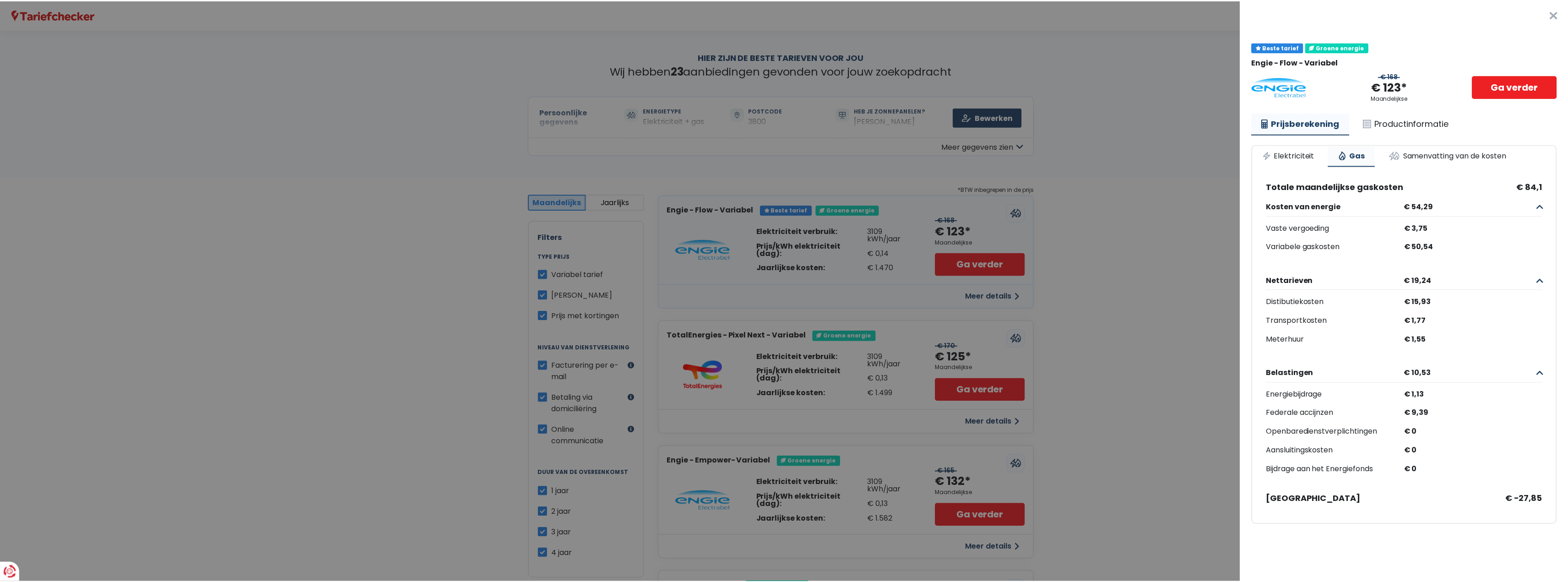
scroll to position [0, 0]
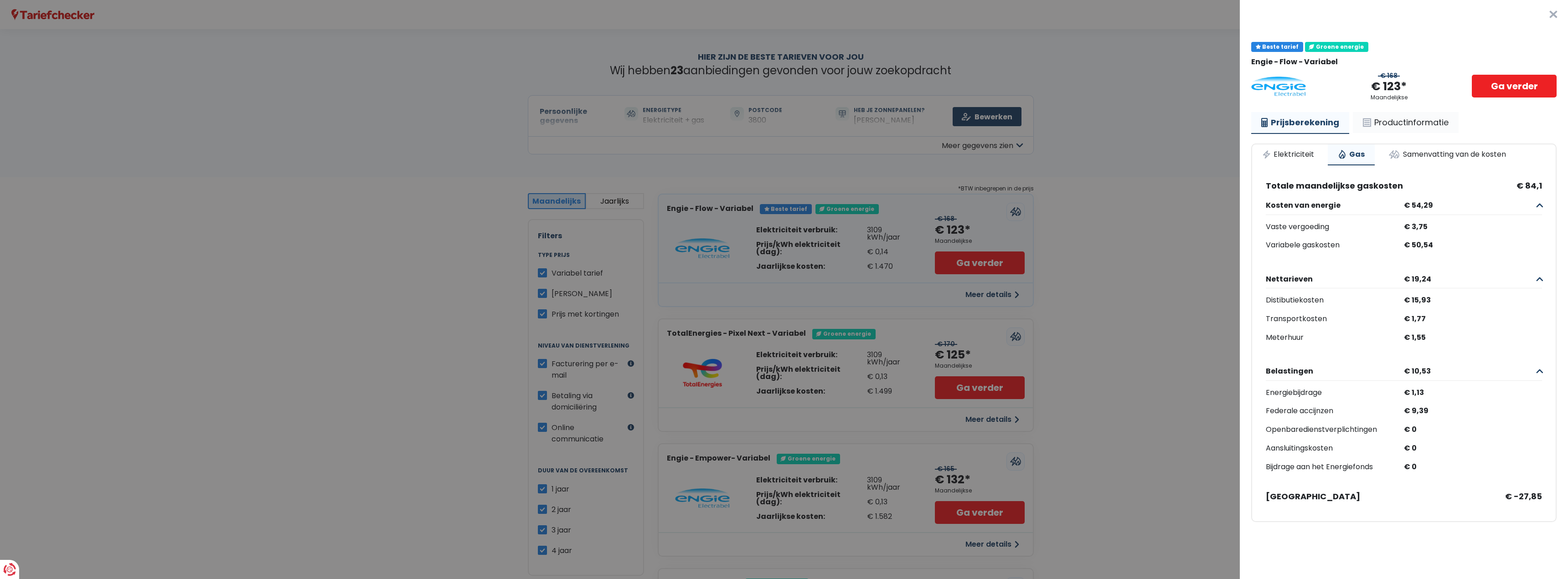
click at [1410, 127] on link "Productinformatie" at bounding box center [1406, 122] width 106 height 21
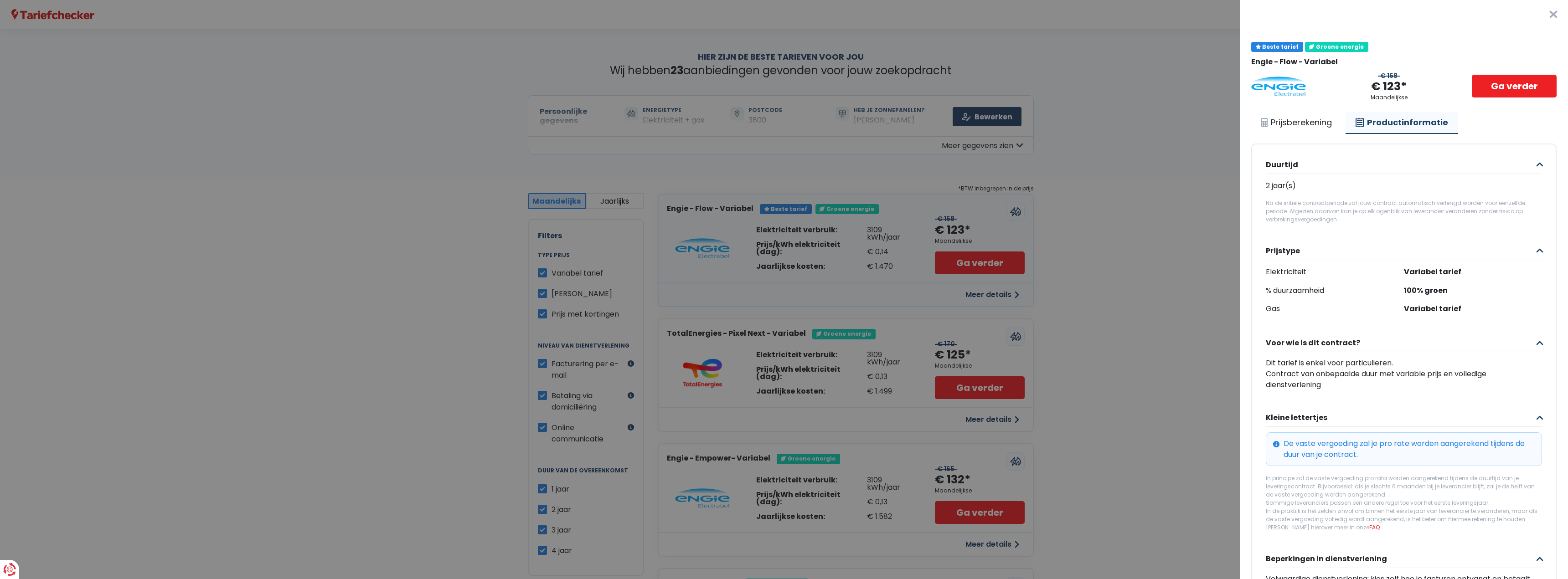
click at [1427, 309] on span "Variabel tarief" at bounding box center [1472, 309] width 138 height 13
drag, startPoint x: 1452, startPoint y: 294, endPoint x: 1374, endPoint y: 296, distance: 78.0
click at [1374, 296] on div "% duurzaamheid 100% groen" at bounding box center [1404, 291] width 276 height 13
click at [1084, 333] on Variabel "Plus de détails - Engie × Beste tarief Groene energie Engie - Flow - [GEOGRAPHI…" at bounding box center [784, 290] width 1568 height 579
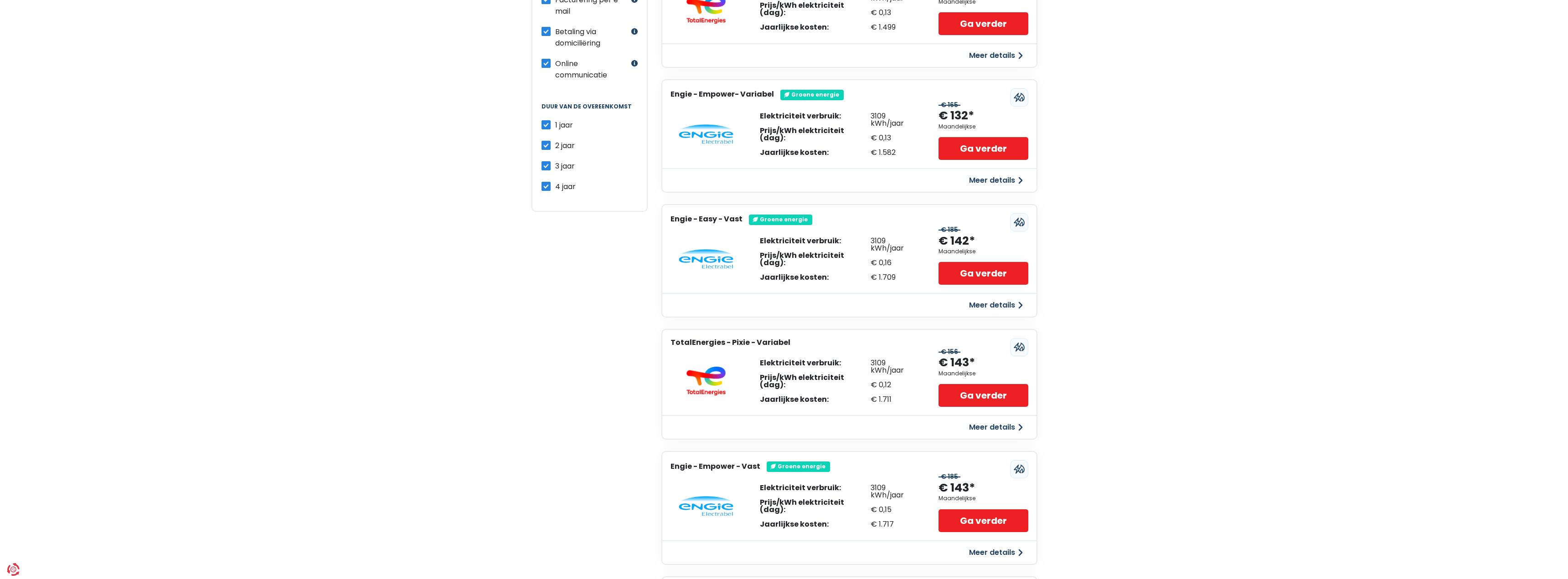
scroll to position [364, 0]
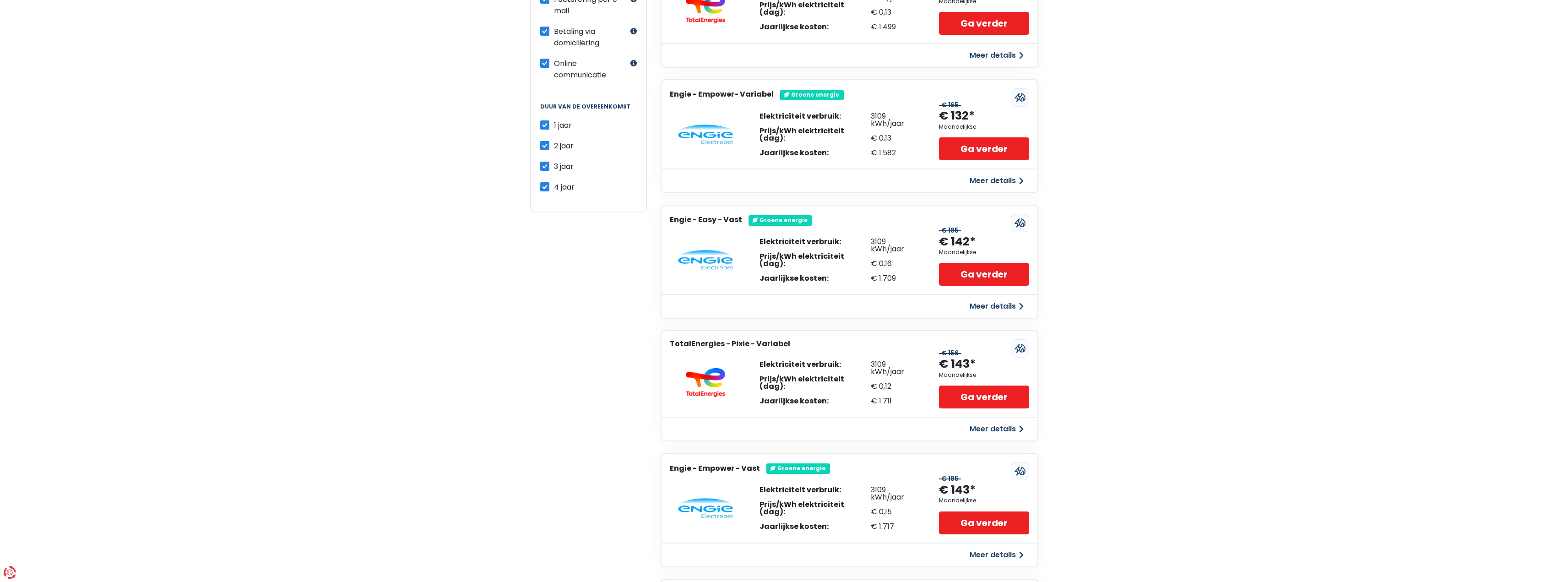
click at [988, 304] on button "Meer details" at bounding box center [996, 306] width 65 height 17
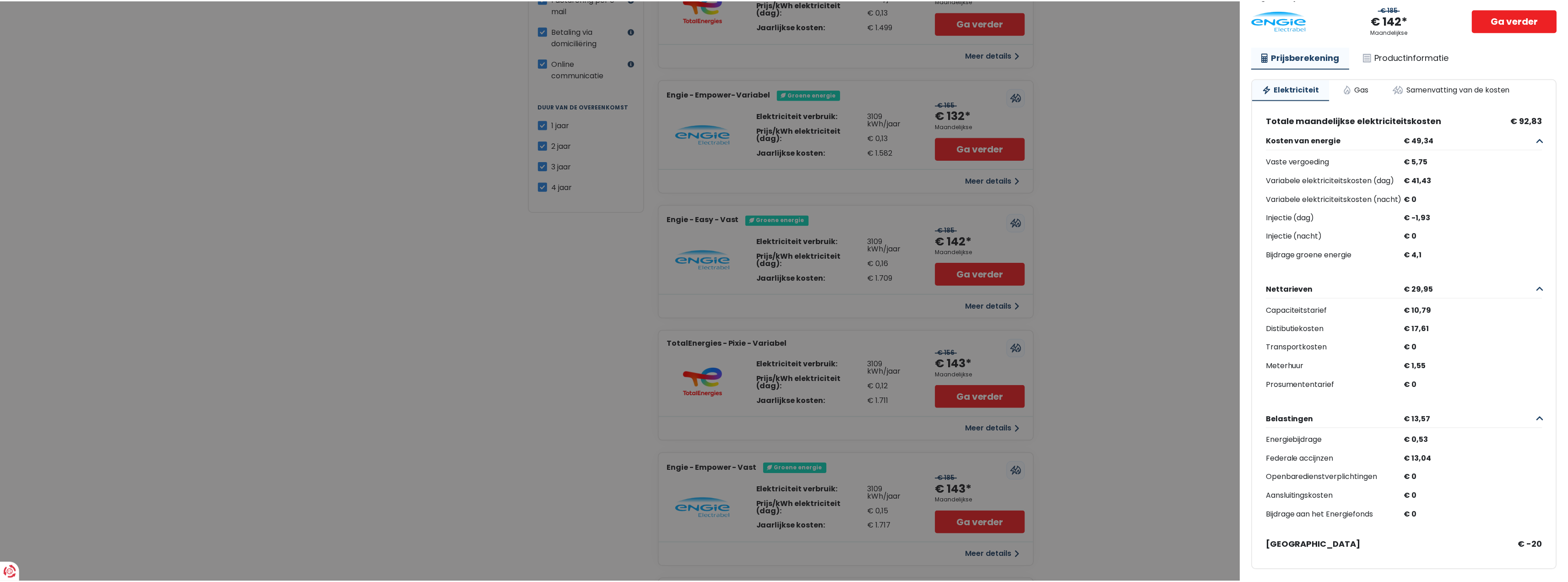
scroll to position [0, 0]
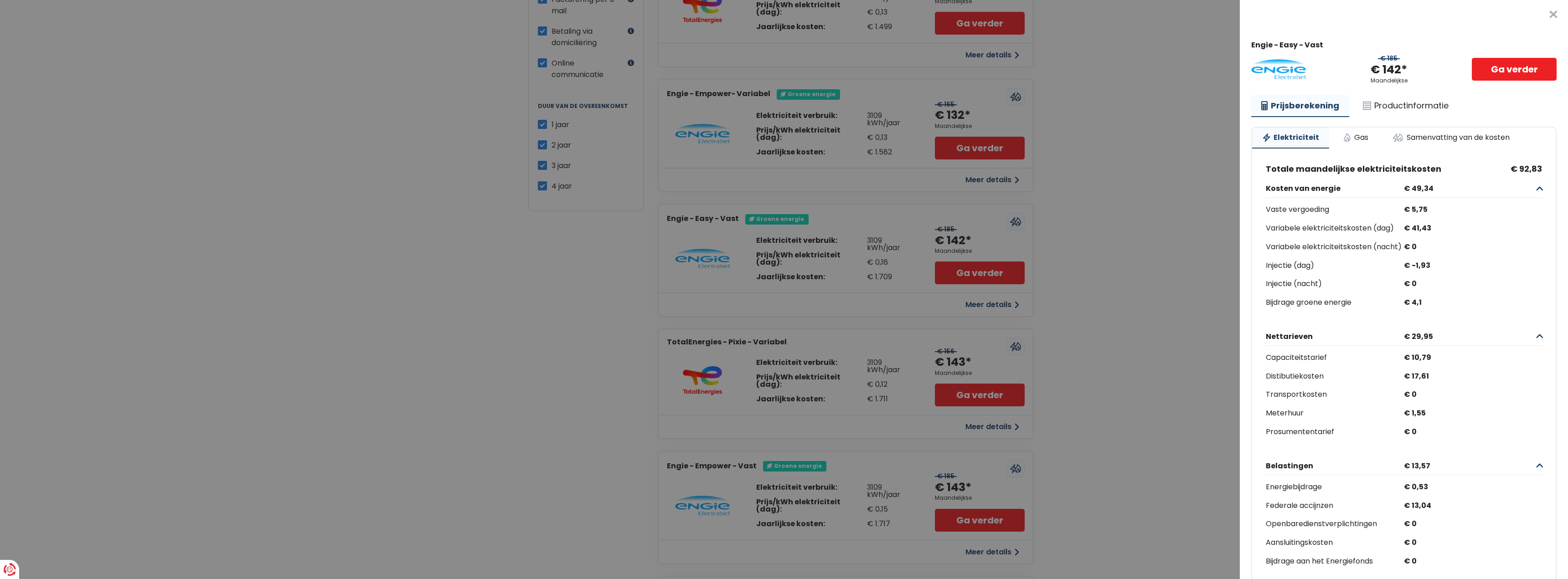
click at [1539, 15] on button "×" at bounding box center [1553, 15] width 29 height 29
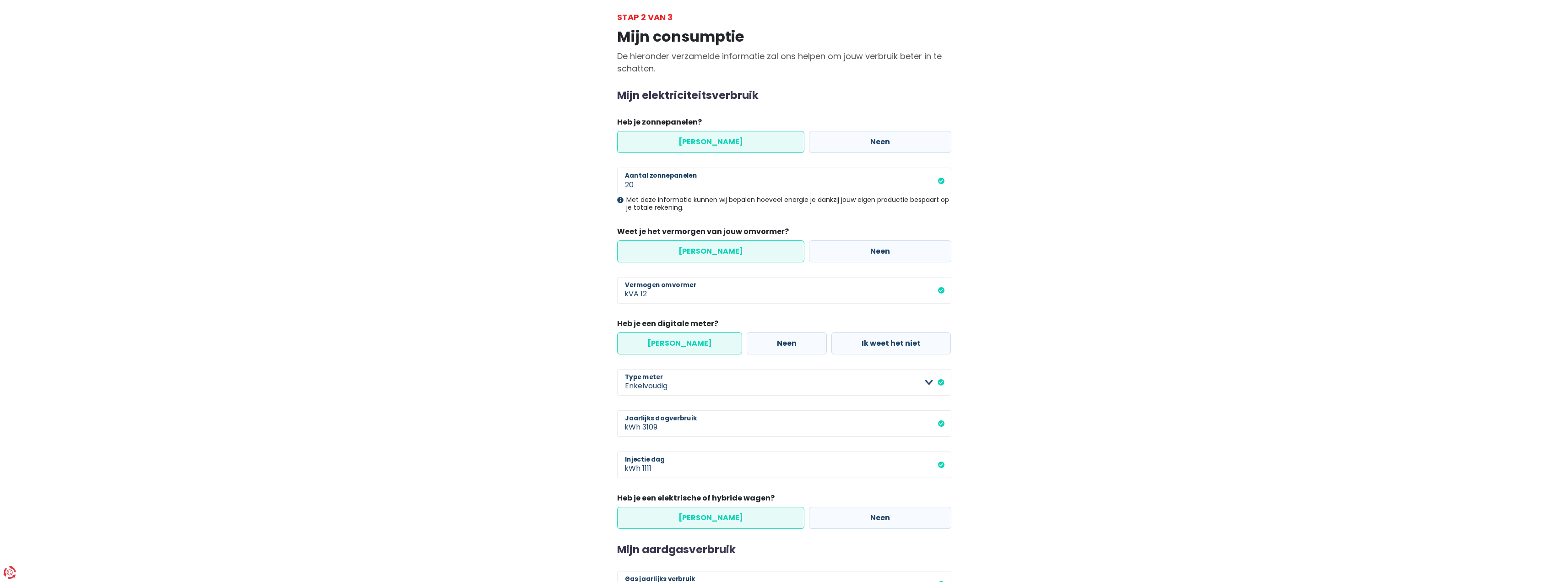
scroll to position [134, 0]
